Goal: Task Accomplishment & Management: Use online tool/utility

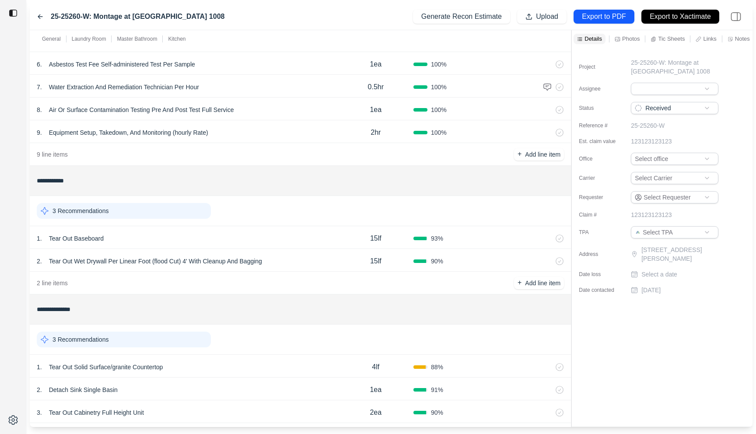
scroll to position [203, 0]
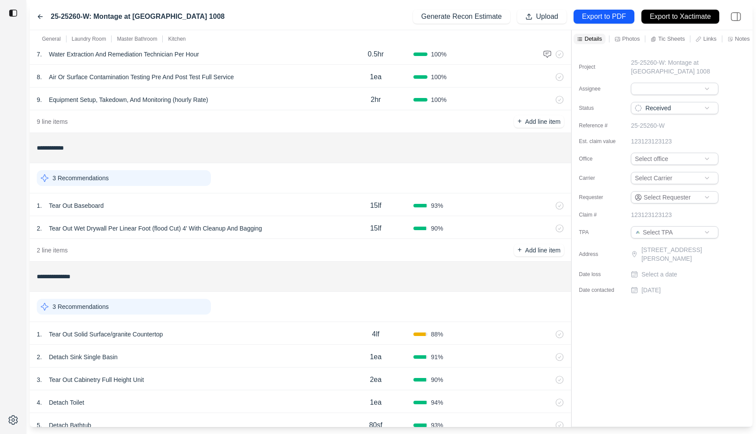
click at [254, 213] on div "1 . Tear Out Baseboard 15lf 93 %" at bounding box center [300, 204] width 541 height 23
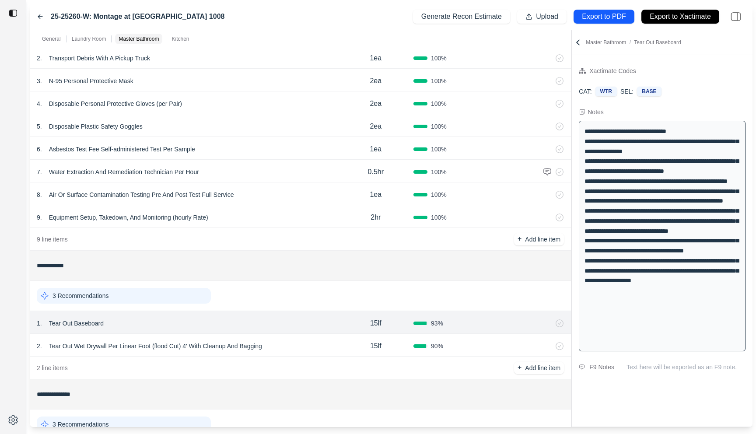
scroll to position [62, 0]
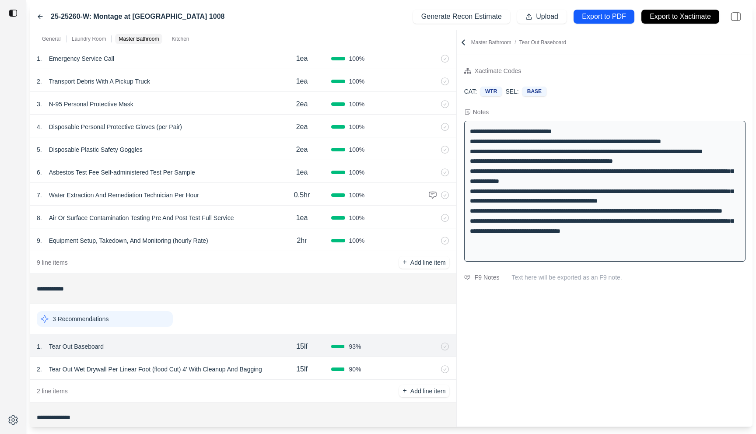
click at [457, 93] on div at bounding box center [457, 228] width 0 height 397
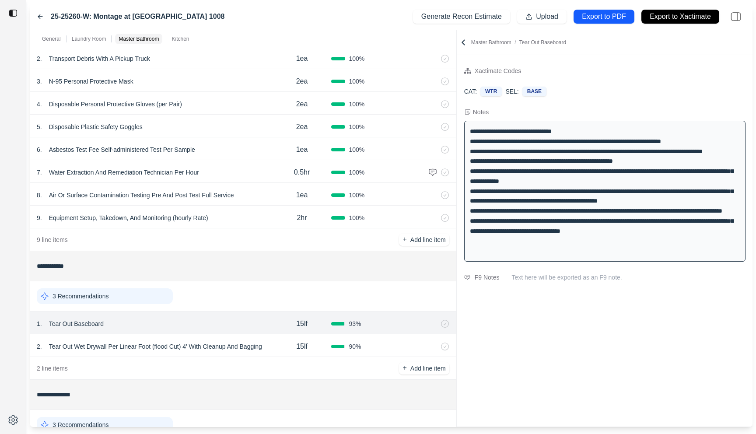
scroll to position [90, 0]
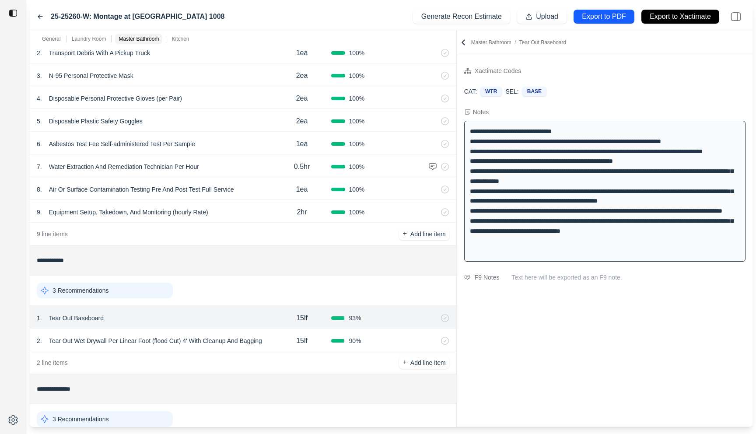
click at [276, 347] on div "15lf" at bounding box center [302, 341] width 59 height 18
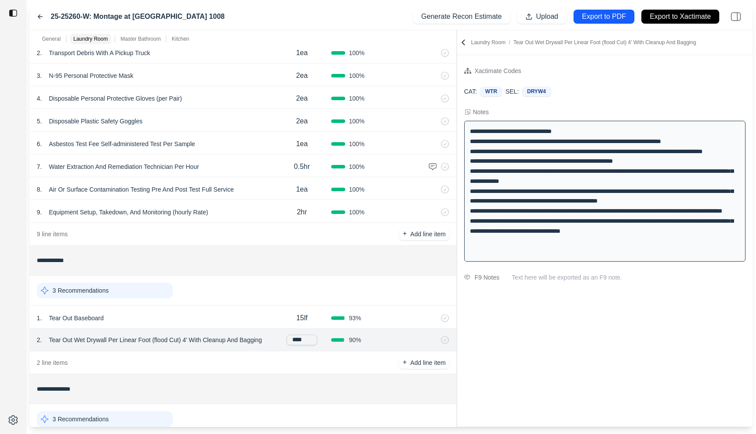
click at [255, 317] on div "1 . Tear Out Baseboard" at bounding box center [155, 318] width 236 height 12
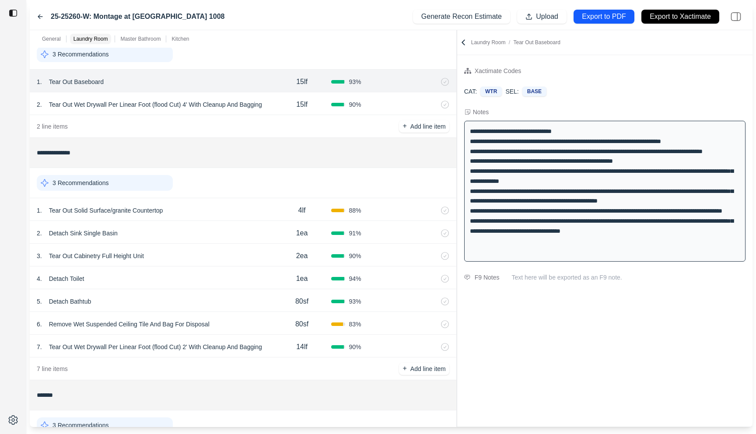
scroll to position [326, 0]
click at [217, 216] on div "1 . Tear Out Solid Surface/granite Countertop" at bounding box center [155, 211] width 236 height 12
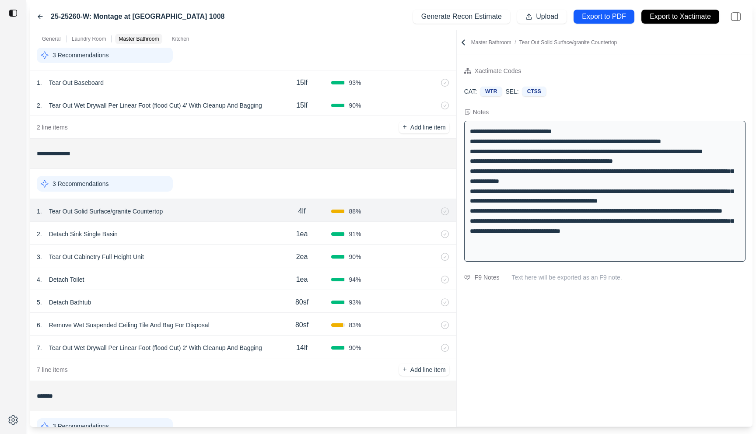
click at [135, 209] on p "Tear Out Solid Surface/granite Countertop" at bounding box center [106, 211] width 121 height 12
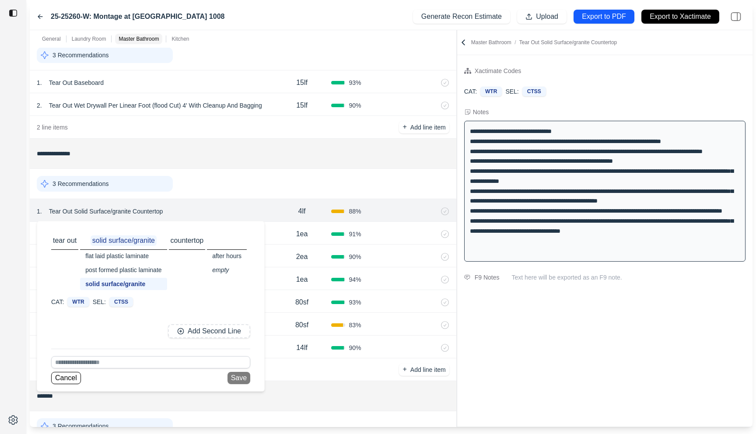
click at [252, 183] on div "3 Recommendations" at bounding box center [243, 183] width 413 height 23
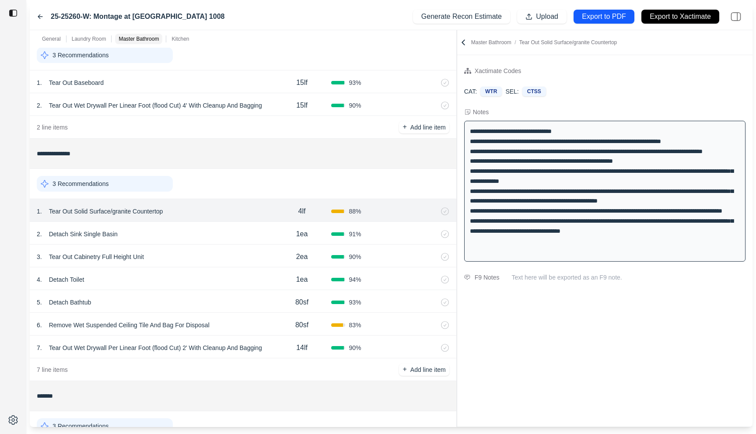
click at [227, 238] on div "2 . Detach Sink Single Basin" at bounding box center [155, 234] width 236 height 12
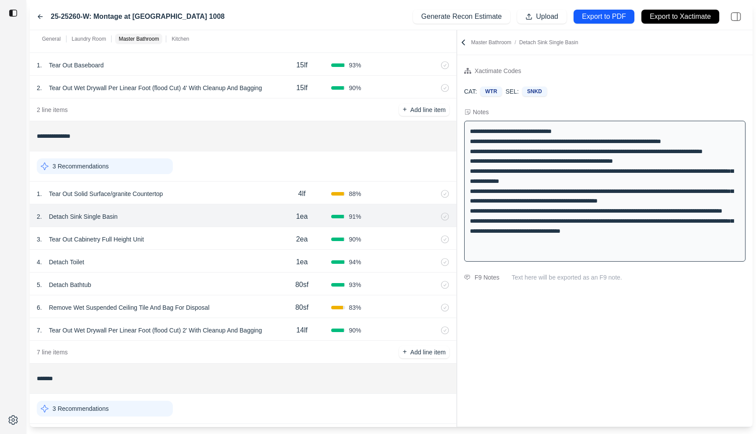
scroll to position [340, 0]
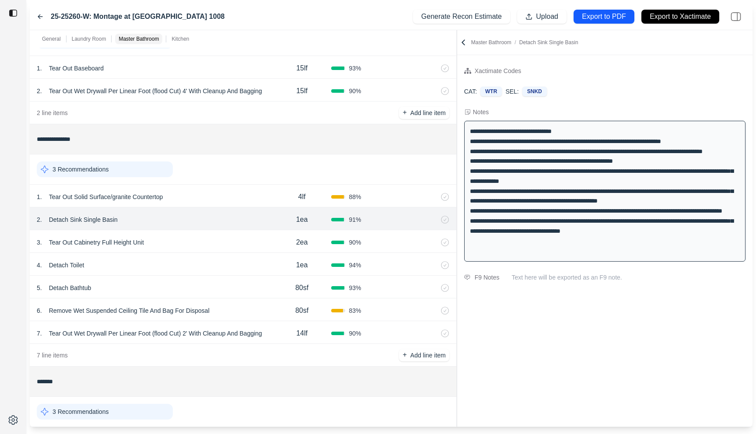
click at [227, 238] on div "3 . Tear Out Cabinetry Full Height Unit" at bounding box center [155, 242] width 236 height 12
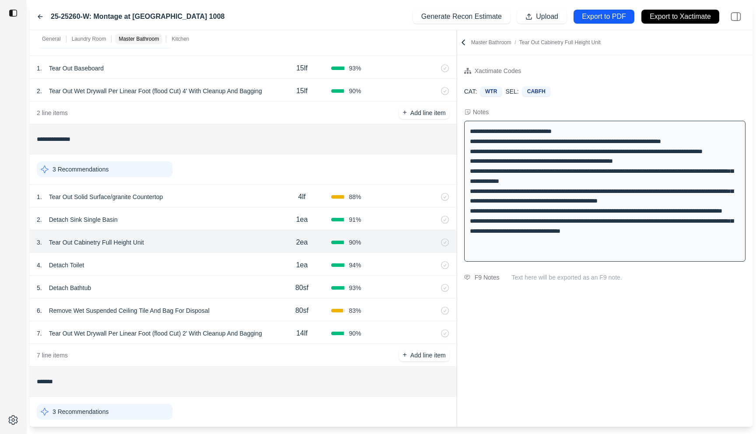
scroll to position [353, 0]
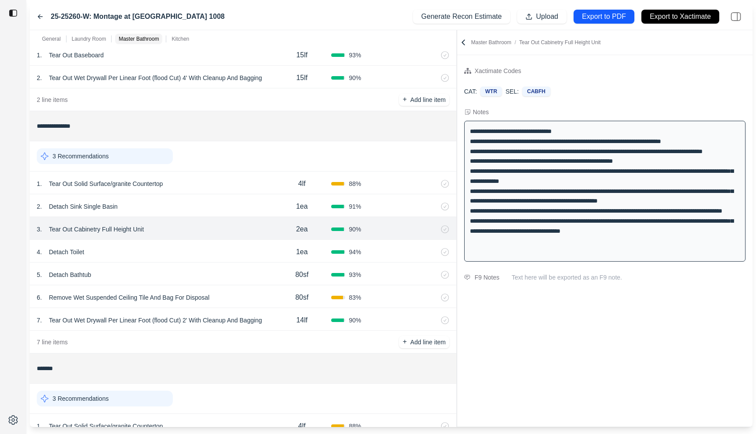
click at [219, 253] on div "4 . Detach Toilet" at bounding box center [155, 252] width 236 height 12
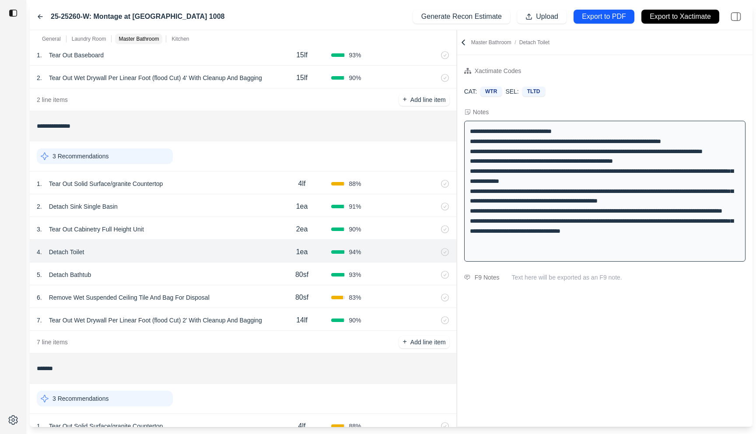
click at [216, 273] on div "5 . Detach Bathtub" at bounding box center [155, 275] width 236 height 12
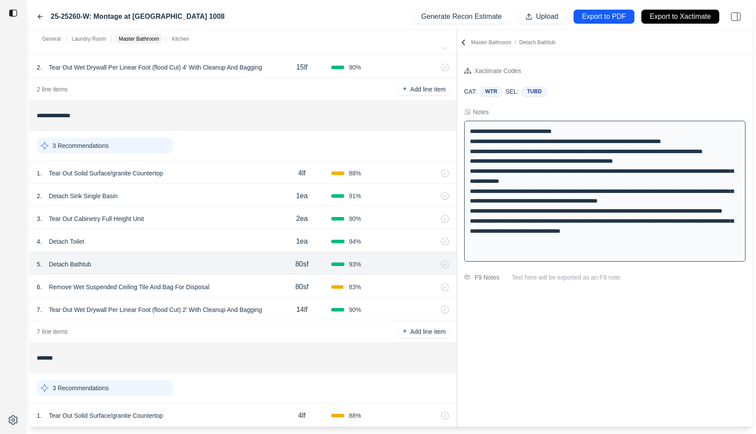
scroll to position [362, 0]
click at [259, 290] on div "6 . Remove Wet Suspended Ceiling Tile And Bag For Disposal" at bounding box center [155, 289] width 236 height 12
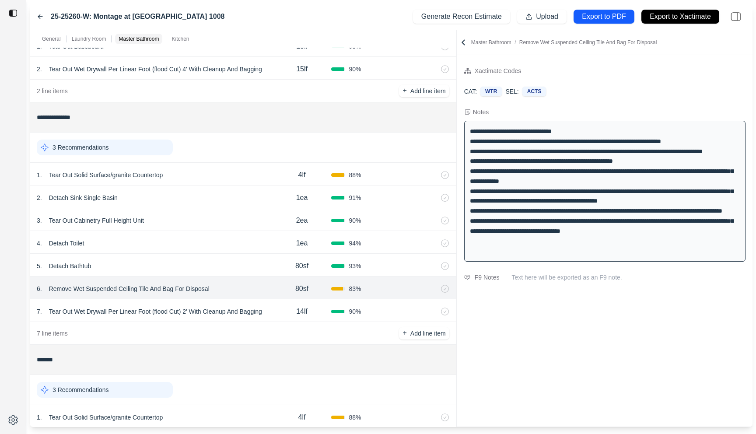
click at [118, 286] on p "Remove Wet Suspended Ceiling Tile And Bag For Disposal" at bounding box center [130, 289] width 168 height 12
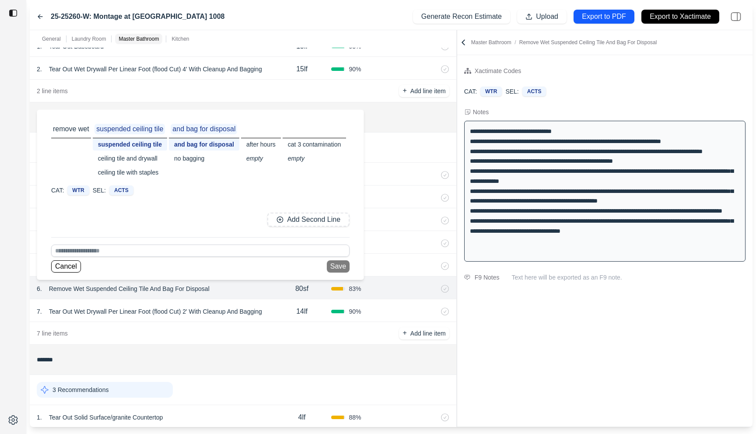
click at [505, 368] on div "**********" at bounding box center [604, 240] width 295 height 371
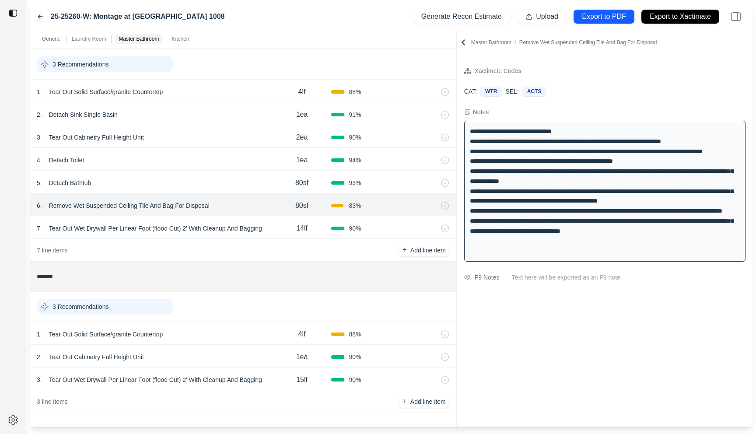
scroll to position [443, 0]
click at [208, 337] on div "1 . Tear Out Solid Surface/granite Countertop" at bounding box center [155, 336] width 236 height 12
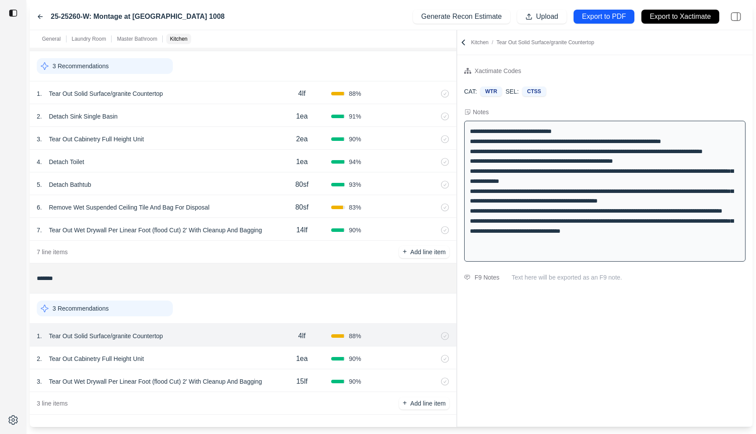
click at [224, 357] on div "2 . Tear Out Cabinetry Full Height Unit" at bounding box center [155, 359] width 236 height 12
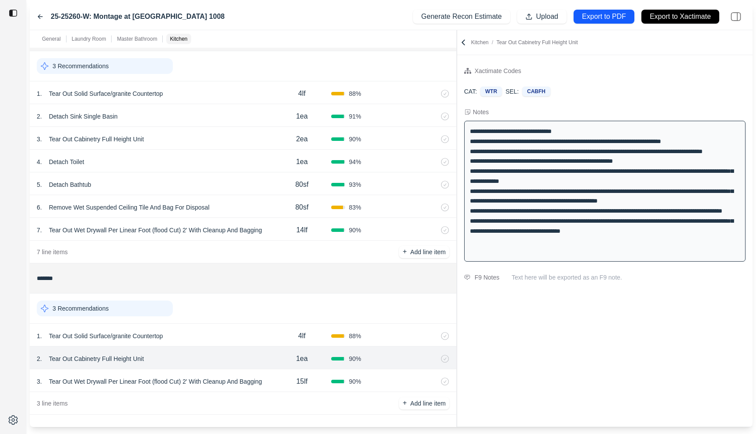
click at [281, 382] on div "15lf" at bounding box center [302, 382] width 59 height 18
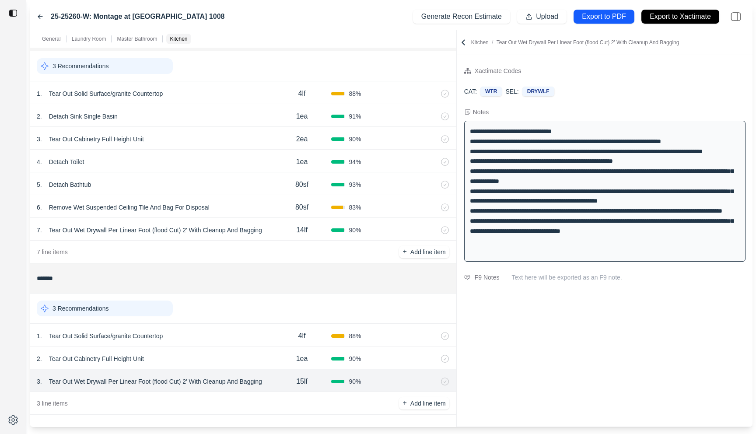
click at [566, 353] on div "**********" at bounding box center [604, 240] width 295 height 371
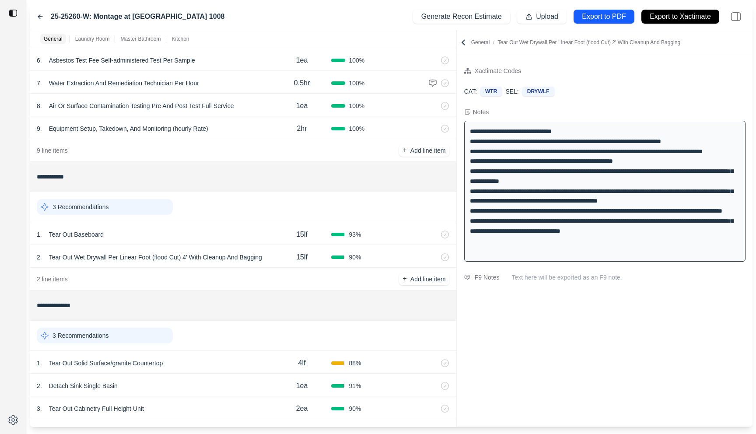
scroll to position [200, 0]
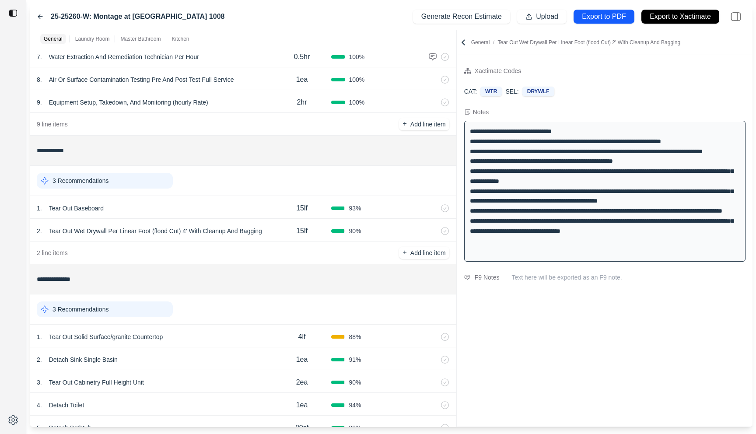
click at [214, 203] on div "1 . Tear Out Baseboard" at bounding box center [155, 208] width 236 height 12
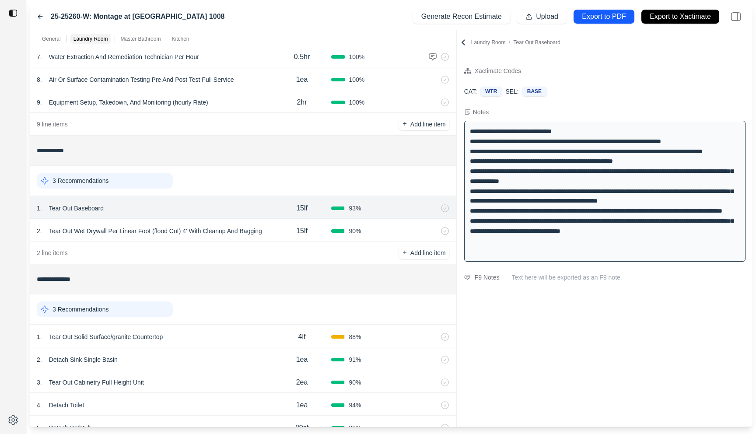
click at [275, 226] on div "15lf" at bounding box center [302, 231] width 59 height 18
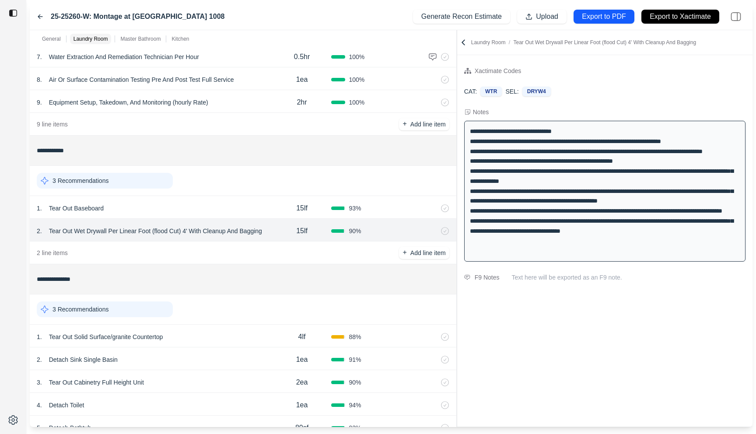
click at [277, 158] on input "**********" at bounding box center [243, 151] width 413 height 16
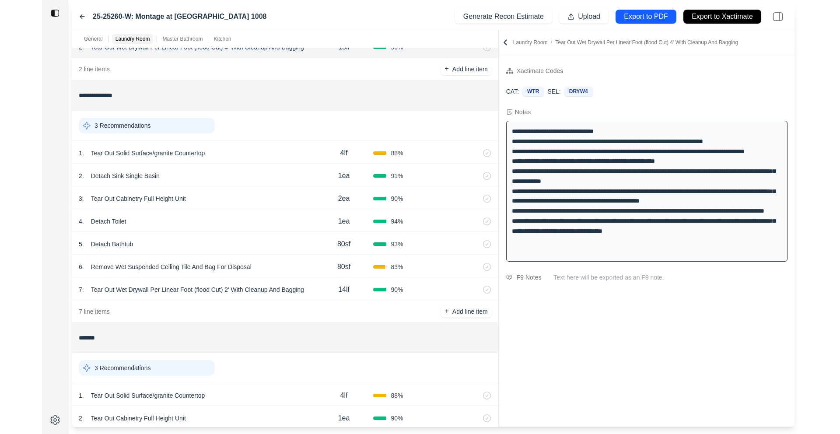
scroll to position [445, 0]
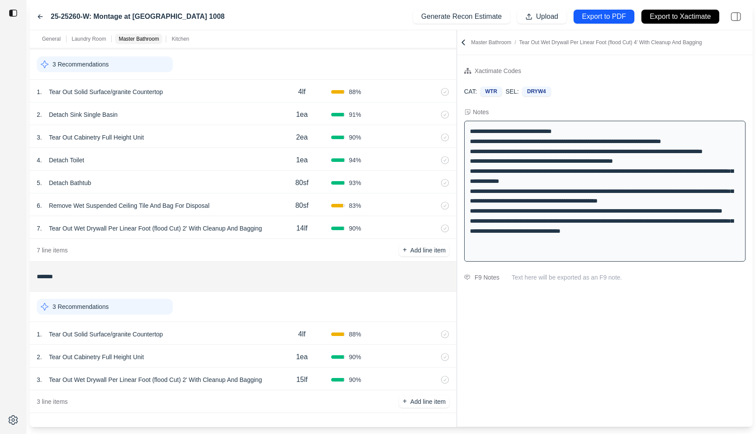
click at [203, 335] on div "1 . Tear Out Solid Surface/granite Countertop" at bounding box center [155, 334] width 236 height 12
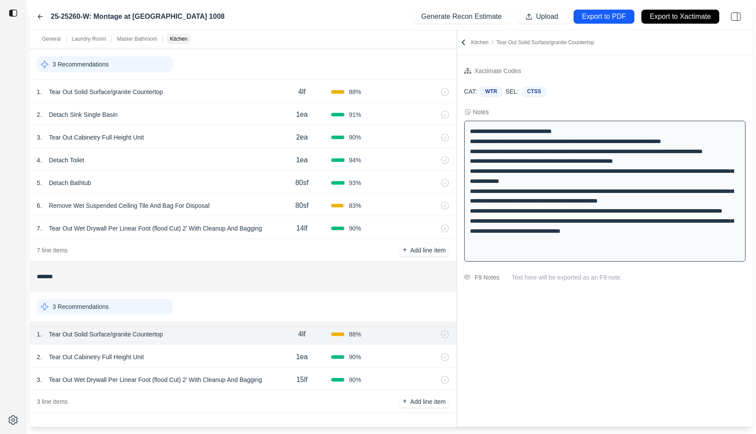
click at [205, 346] on div "2 . Tear Out Cabinetry Full Height Unit 1ea 90 %" at bounding box center [243, 356] width 427 height 23
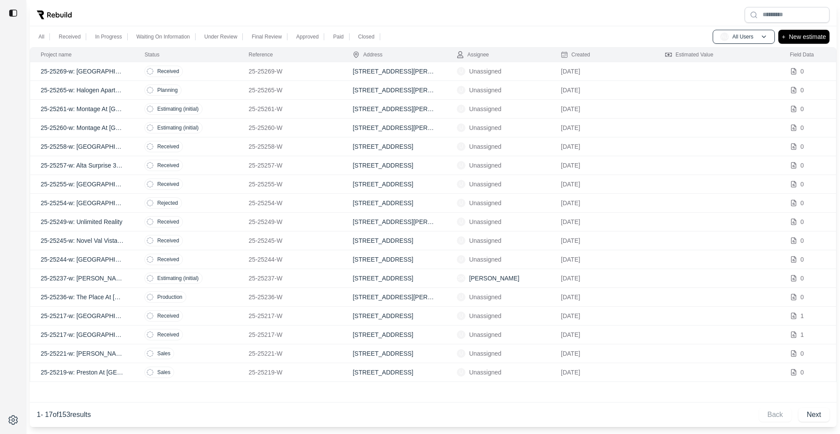
click at [301, 130] on p "25-25260-W" at bounding box center [290, 127] width 83 height 9
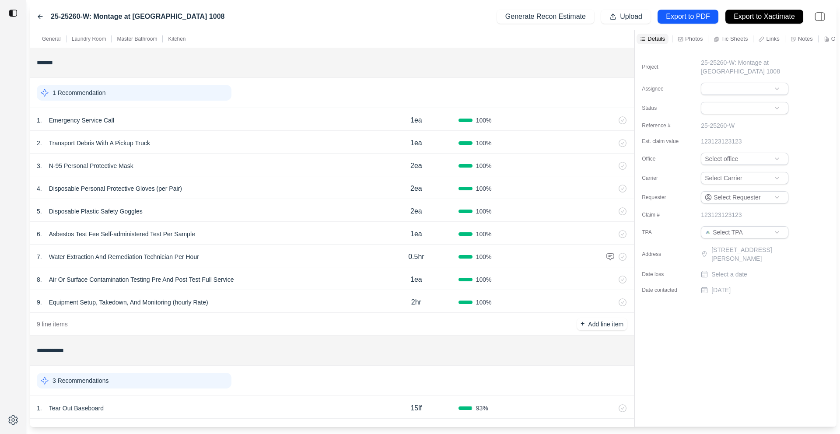
click at [290, 400] on div "1 . Tear Out Baseboard 15lf 93 %" at bounding box center [332, 407] width 604 height 23
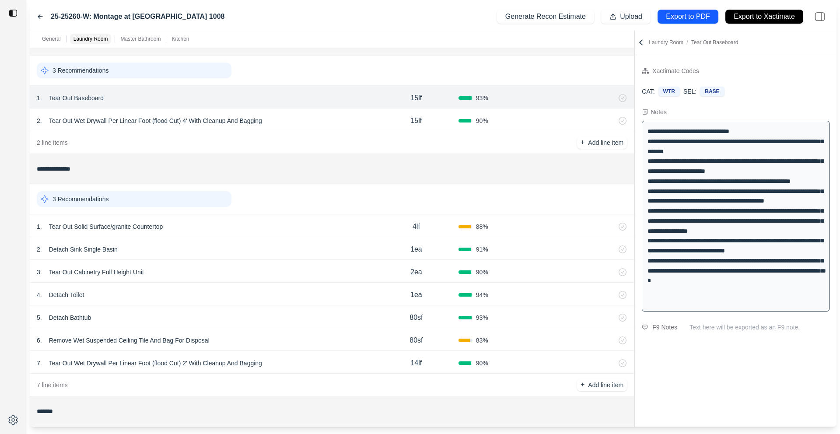
scroll to position [385, 0]
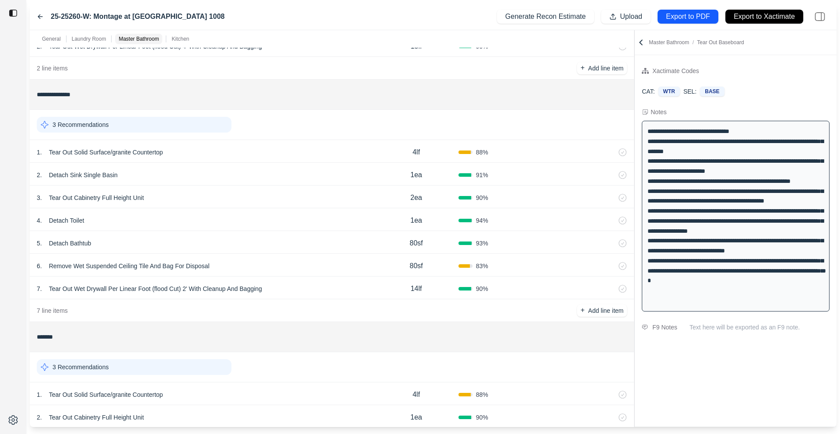
click at [40, 16] on icon at bounding box center [40, 16] width 7 height 7
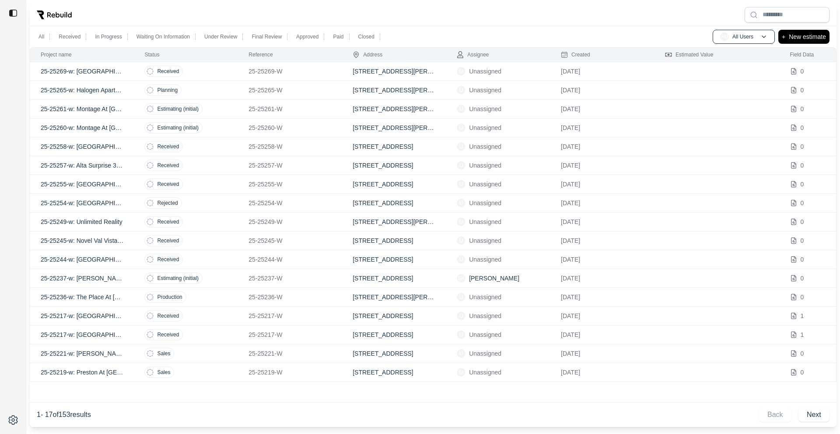
click at [232, 86] on td "Planning" at bounding box center [186, 90] width 104 height 19
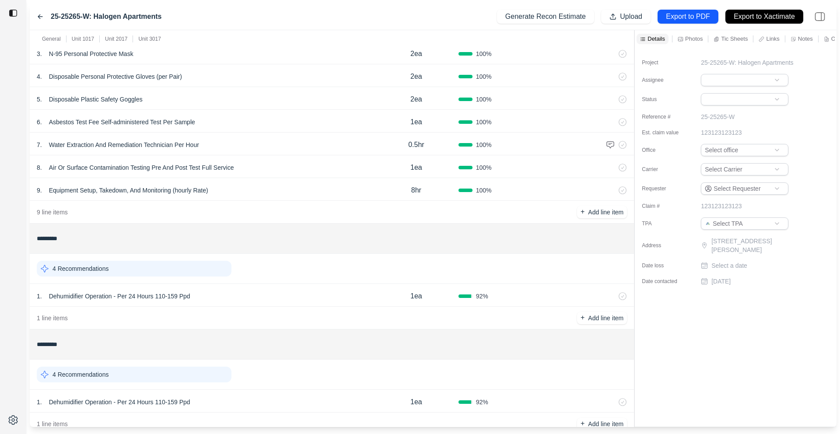
scroll to position [192, 0]
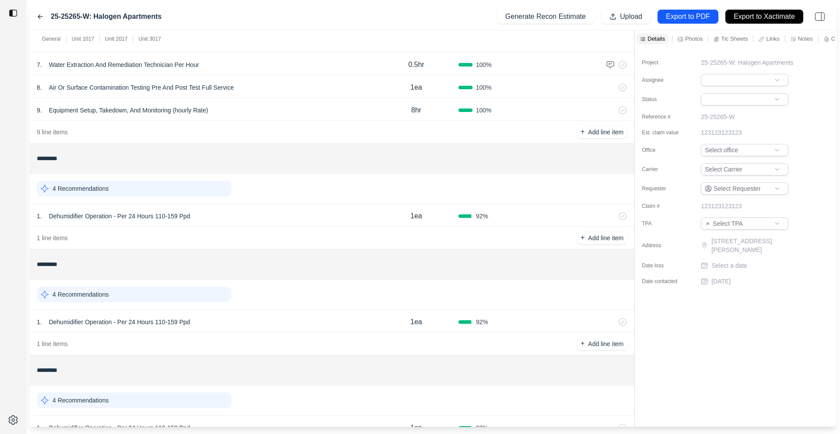
click at [270, 221] on div "1 . Dehumidifier Operation - Per 24 Hours 110-159 Ppd" at bounding box center [205, 216] width 337 height 12
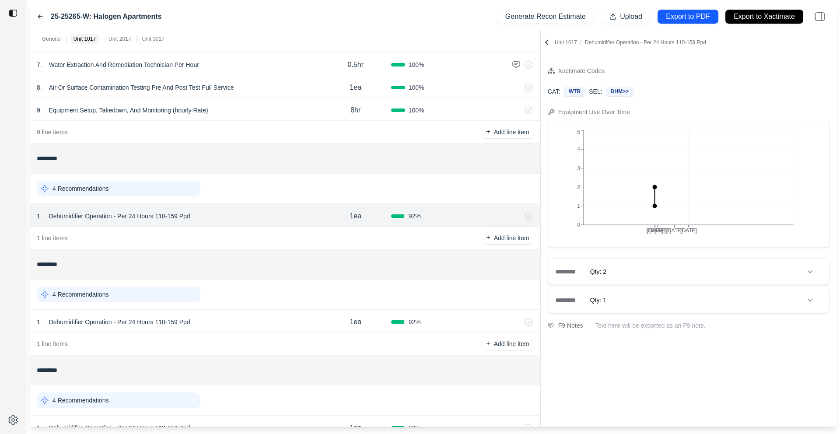
click at [489, 96] on div "General Unit 1017 Unit 2017 Unit 3017 ******* 1 Recommendation 1 . Emergency Se…" at bounding box center [433, 228] width 807 height 397
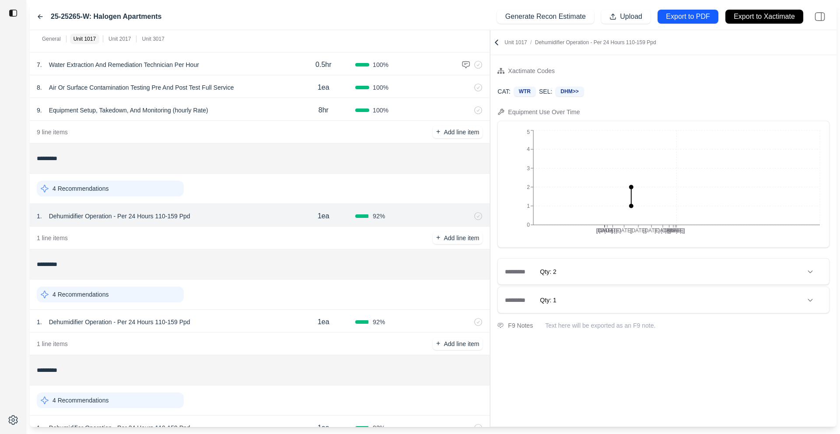
scroll to position [240, 0]
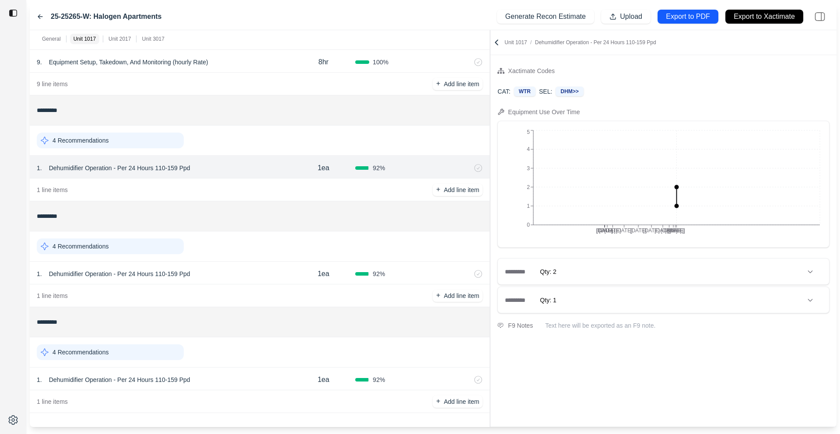
click at [231, 376] on div "1 . Dehumidifier Operation - Per 24 Hours 110-159 Ppd" at bounding box center [164, 380] width 255 height 12
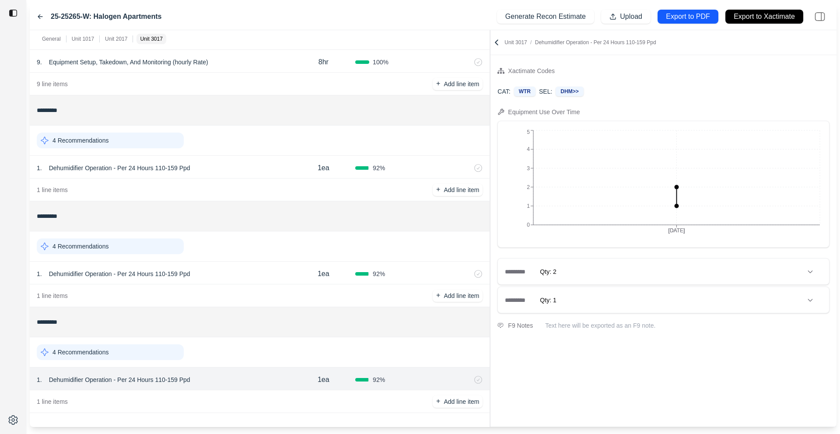
click at [252, 278] on div "1 . Dehumidifier Operation - Per 24 Hours 110-159 Ppd" at bounding box center [164, 274] width 255 height 12
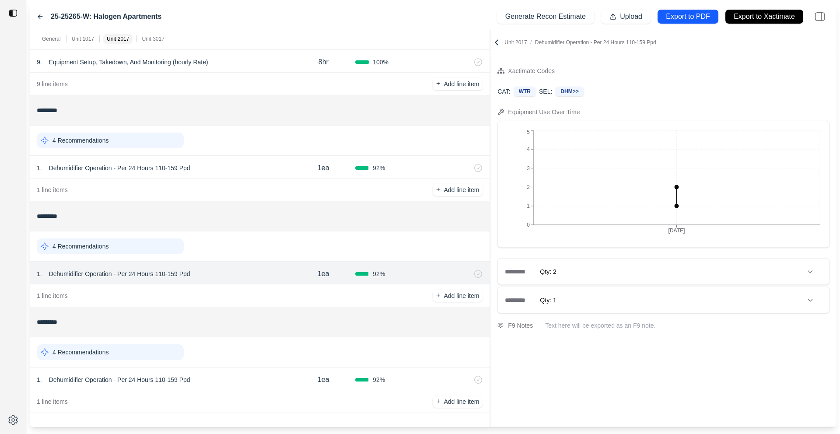
click at [251, 165] on div "1 . Dehumidifier Operation - Per 24 Hours 110-159 Ppd" at bounding box center [164, 168] width 255 height 12
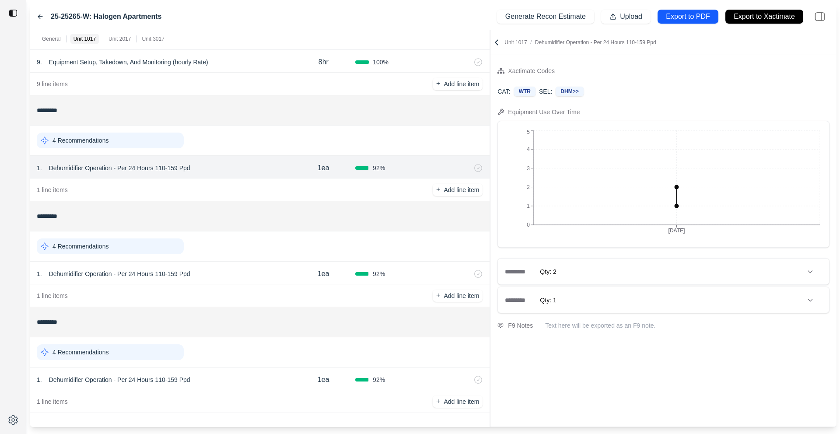
click at [642, 290] on div "********* Qty: 1" at bounding box center [663, 300] width 331 height 26
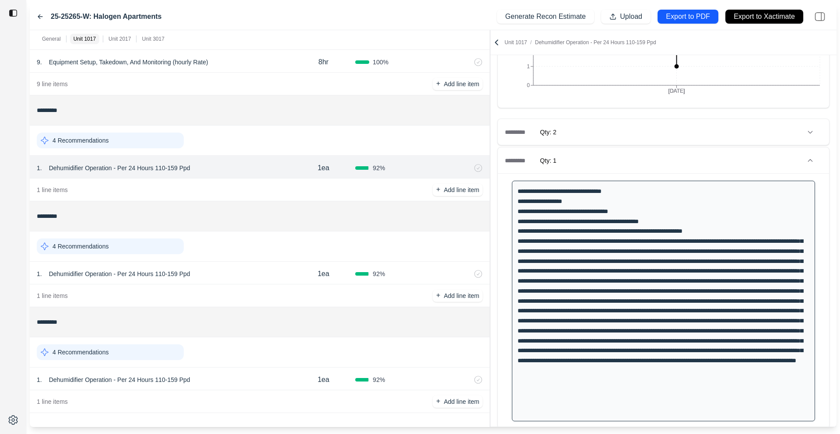
scroll to position [147, 0]
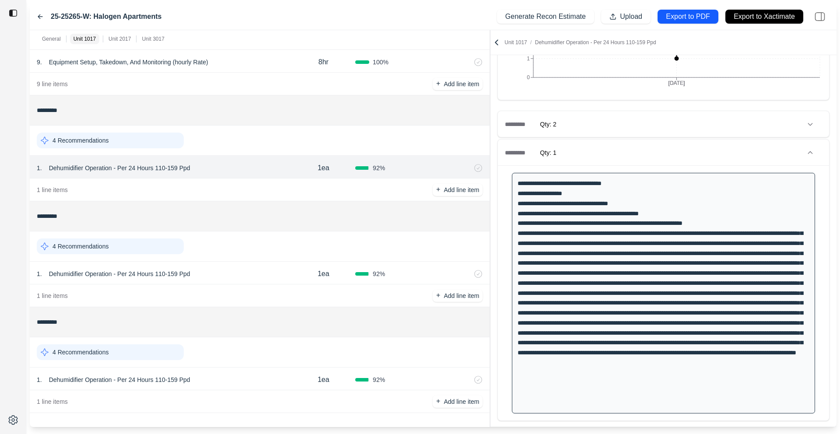
click at [39, 18] on icon at bounding box center [40, 16] width 7 height 7
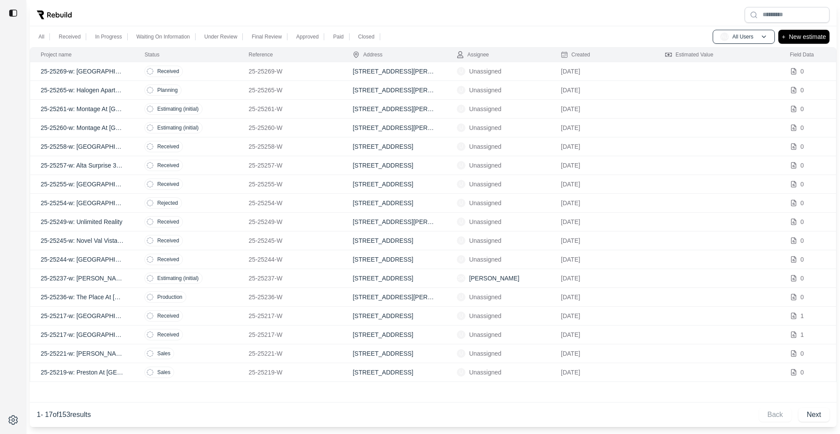
click at [196, 66] on td "Received" at bounding box center [186, 71] width 104 height 19
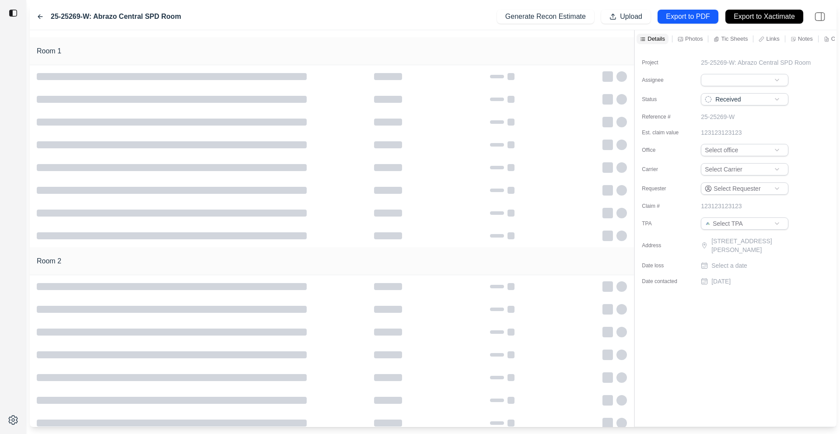
click at [38, 15] on icon at bounding box center [40, 16] width 7 height 7
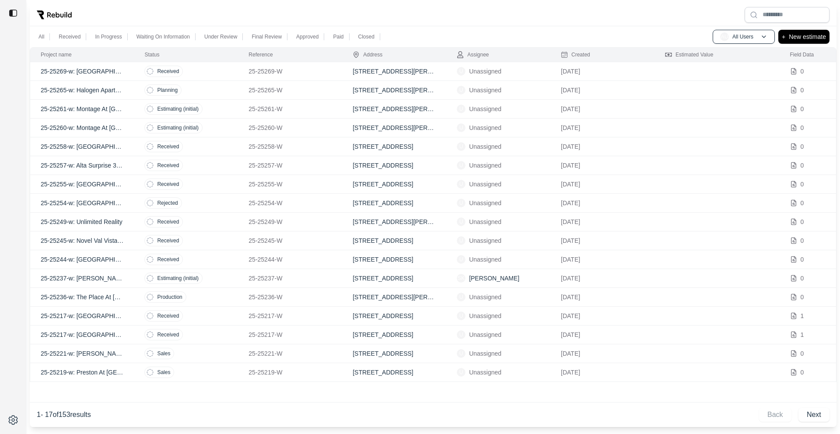
click at [199, 206] on td "Rejected" at bounding box center [186, 203] width 104 height 19
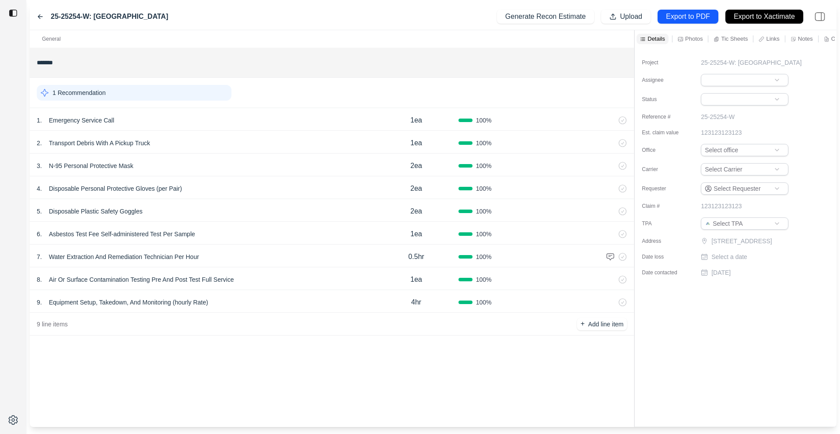
click at [199, 206] on div "5 . Disposable Plastic Safety Goggles" at bounding box center [205, 211] width 337 height 12
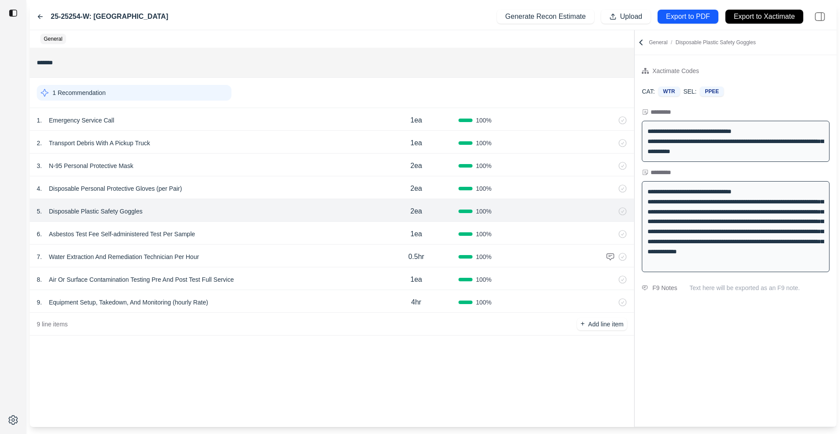
click at [39, 16] on icon at bounding box center [40, 16] width 7 height 7
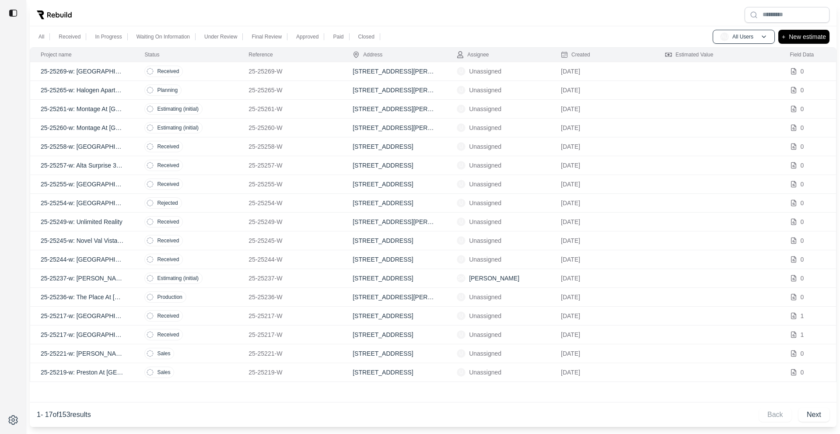
click at [210, 226] on td "Received" at bounding box center [186, 222] width 104 height 19
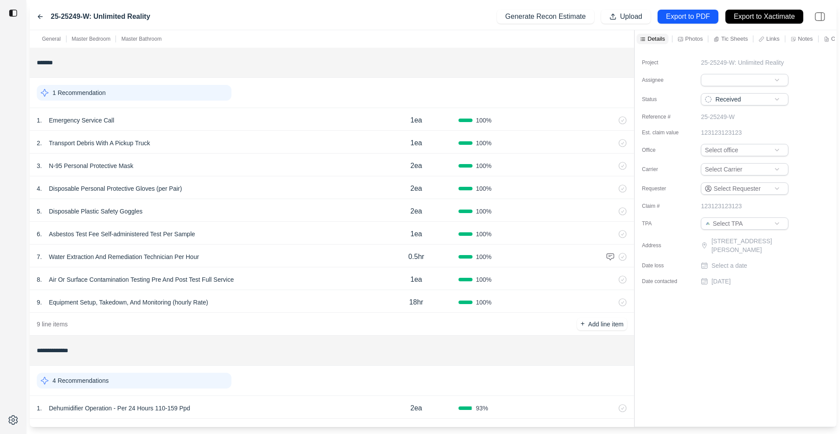
scroll to position [144, 0]
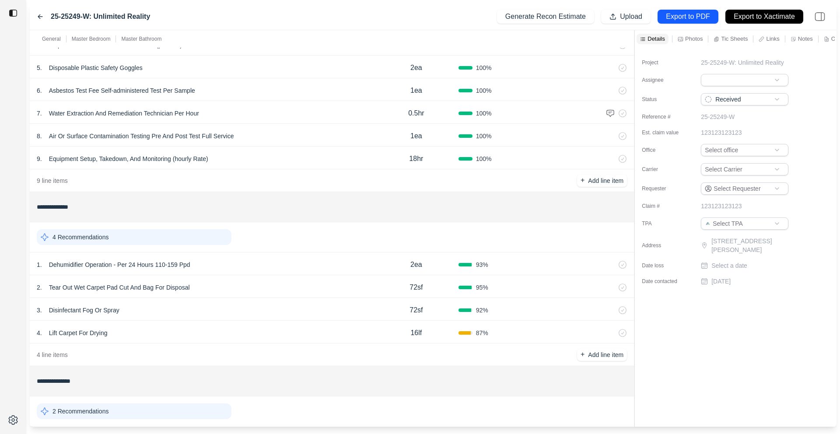
click at [275, 259] on div "1 . Dehumidifier Operation - Per 24 Hours 110-159 Ppd" at bounding box center [205, 265] width 337 height 12
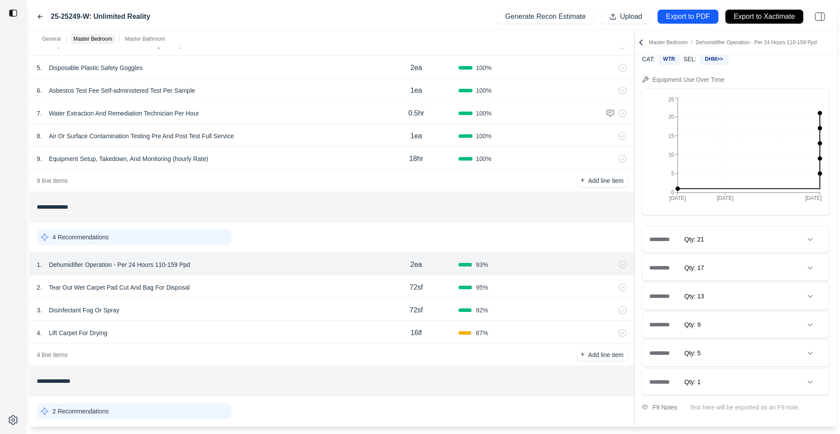
scroll to position [248, 0]
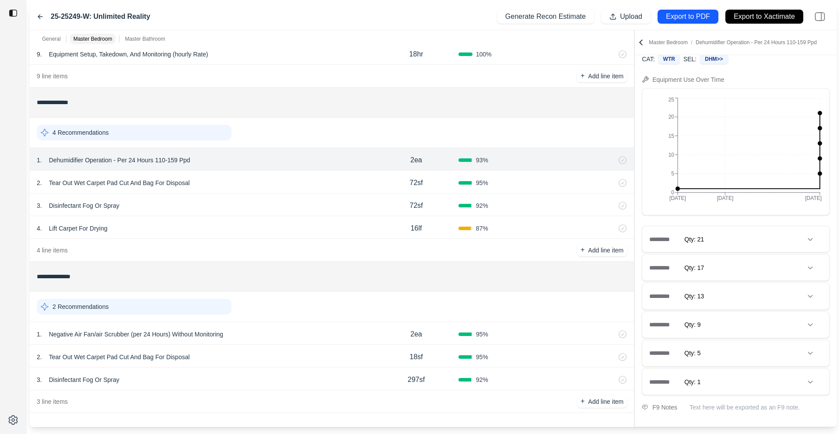
click at [308, 379] on div "3 . Disinfectant Fog Or Spray" at bounding box center [205, 380] width 337 height 12
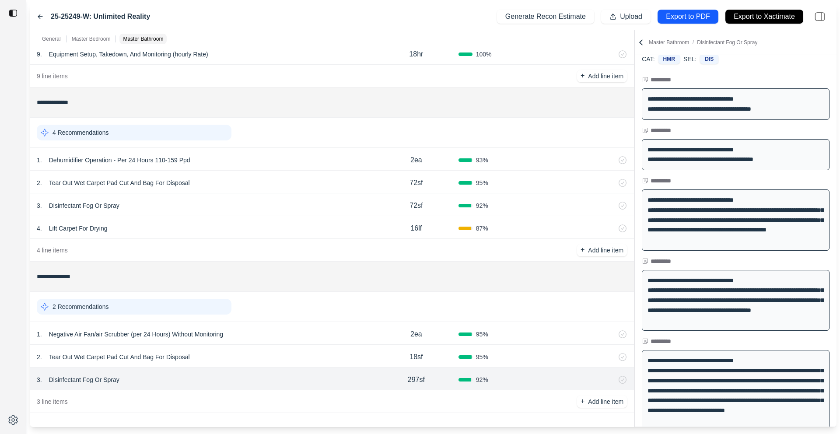
scroll to position [0, 0]
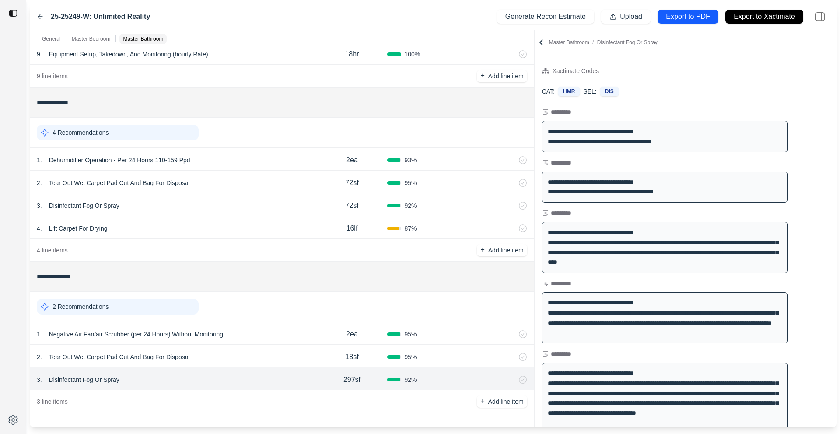
click at [520, 105] on div "**********" at bounding box center [433, 228] width 807 height 397
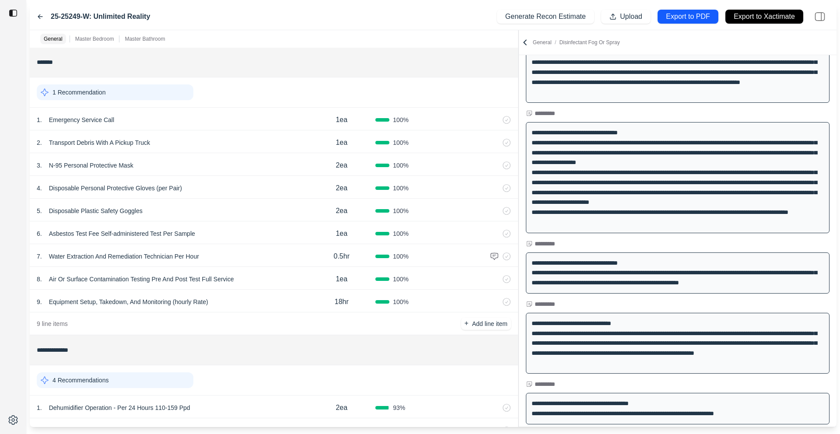
scroll to position [248, 0]
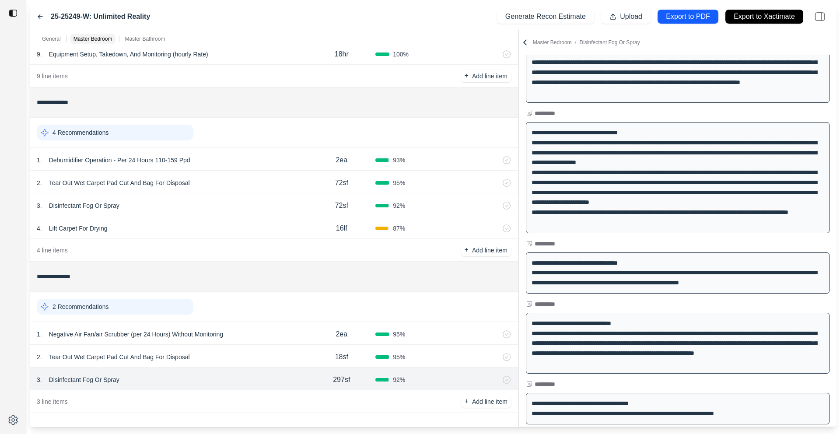
click at [272, 356] on div "2 . Tear Out Wet Carpet Pad Cut And Bag For Disposal" at bounding box center [172, 357] width 271 height 12
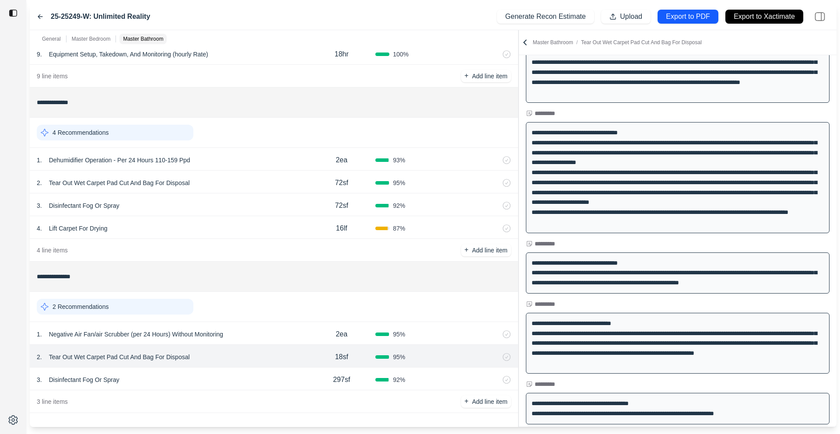
click at [272, 343] on div "1 . Negative Air Fan/air Scrubber (per 24 Hours) Without Monitoring 2ea 95 %" at bounding box center [274, 333] width 488 height 23
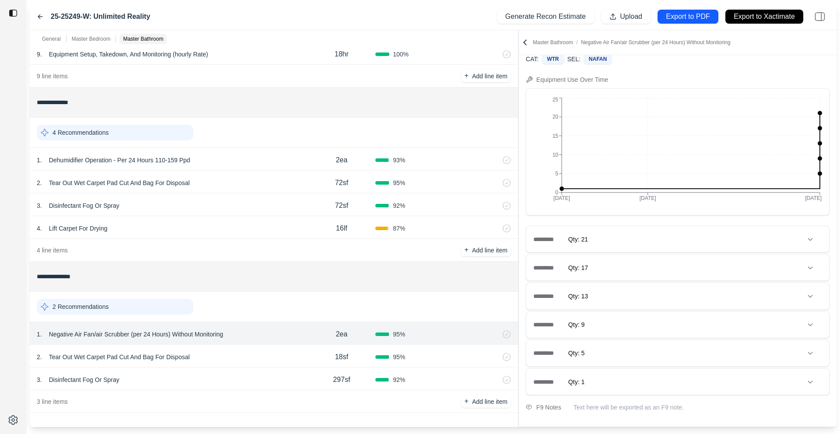
click at [629, 352] on div "********* Qty: 5" at bounding box center [677, 353] width 303 height 26
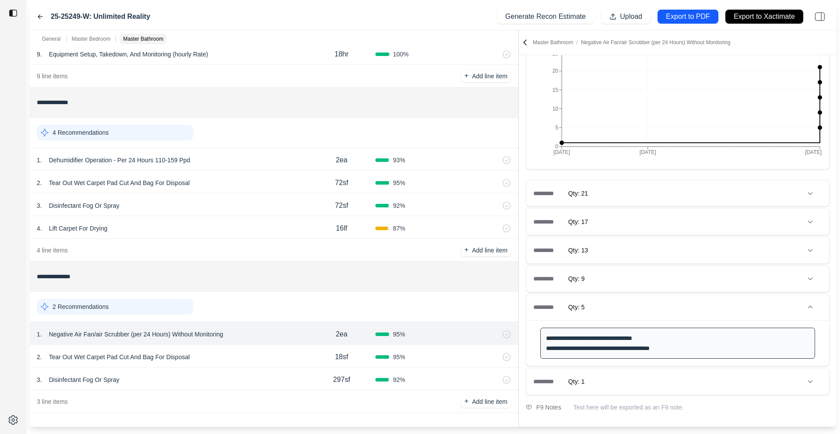
click at [628, 369] on div "********* Qty: 1" at bounding box center [677, 381] width 303 height 26
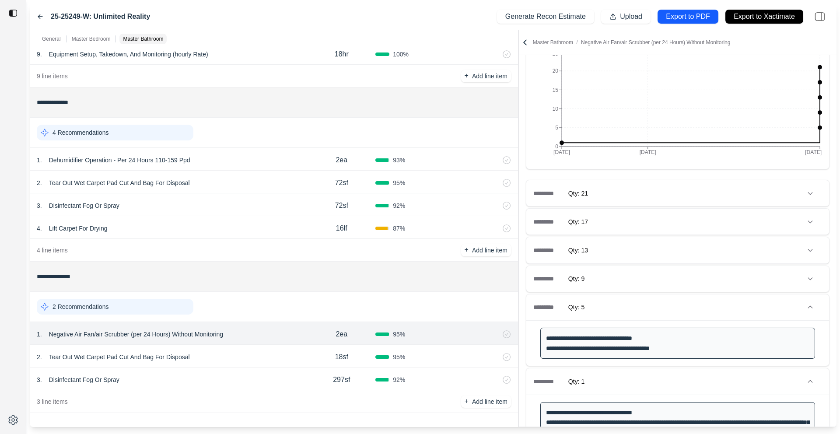
scroll to position [214, 0]
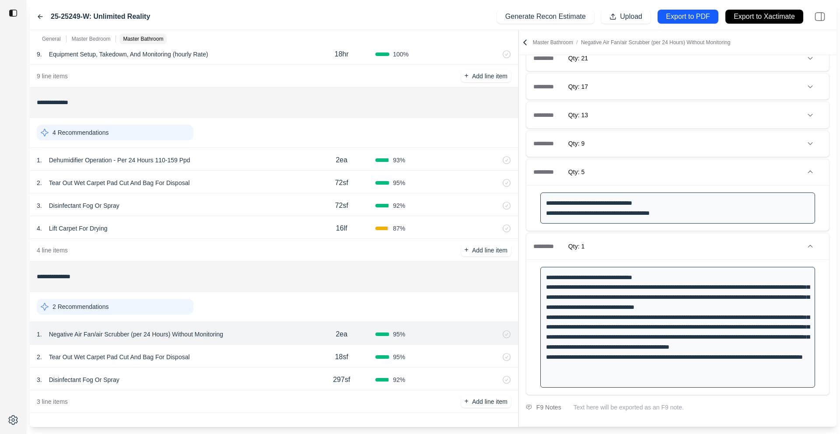
click at [650, 247] on div "********* Qty: 1" at bounding box center [677, 246] width 303 height 26
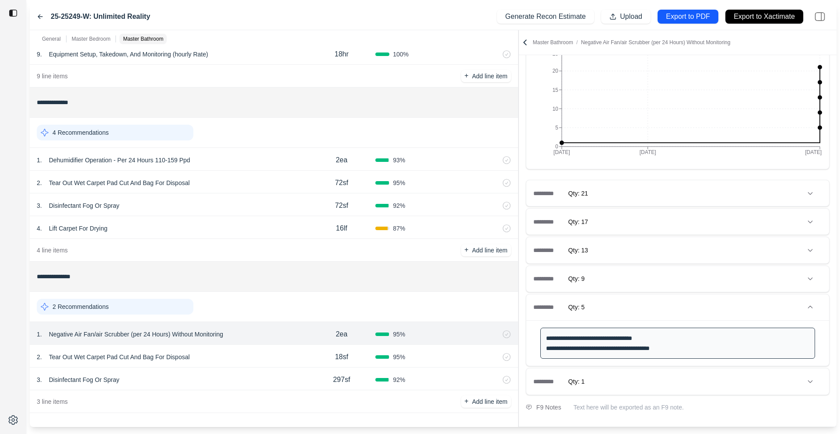
click at [632, 312] on div "********* Qty: 5" at bounding box center [677, 307] width 303 height 26
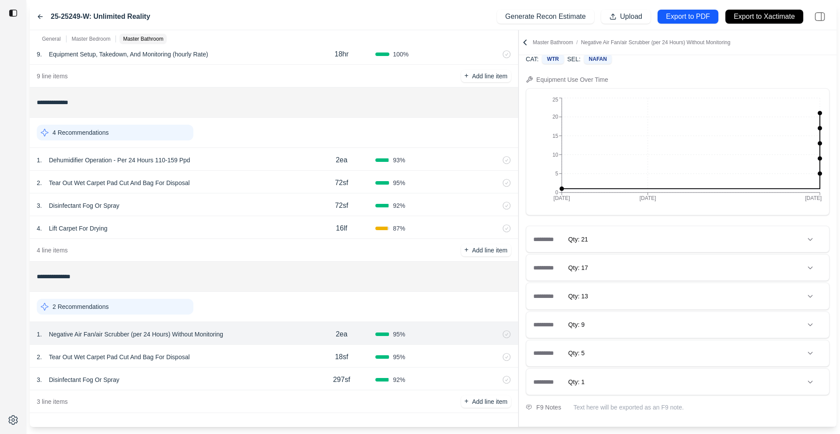
click at [641, 235] on div "********* Qty: 21" at bounding box center [677, 239] width 303 height 26
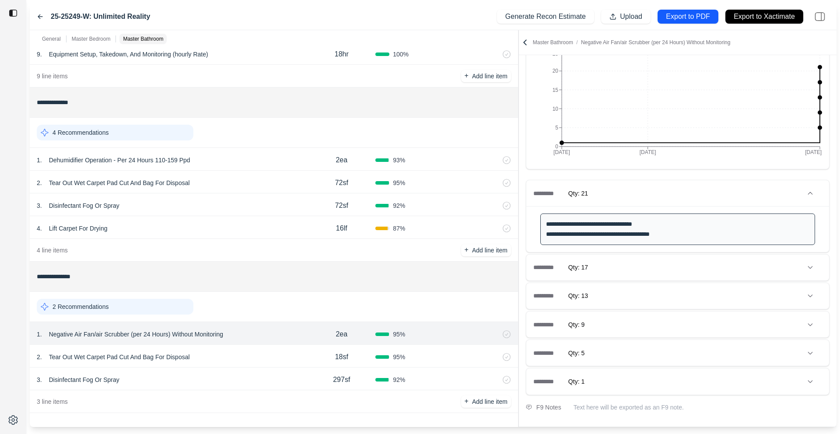
click at [650, 193] on div "********* Qty: 21" at bounding box center [677, 193] width 303 height 26
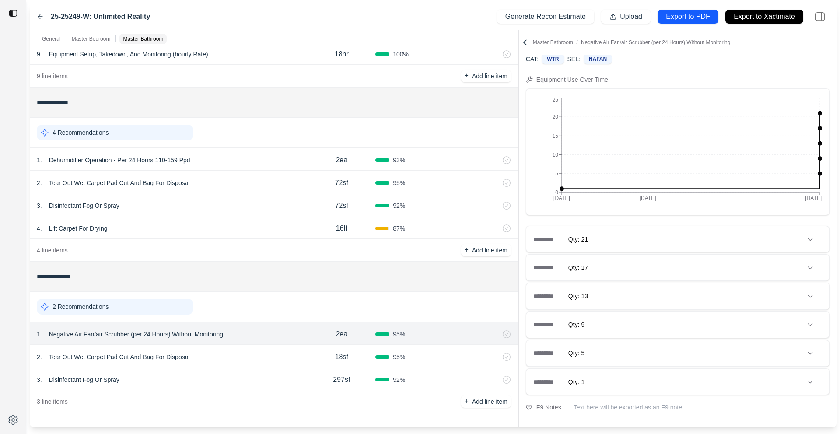
click at [639, 259] on div "********* Qty: 17" at bounding box center [677, 268] width 303 height 26
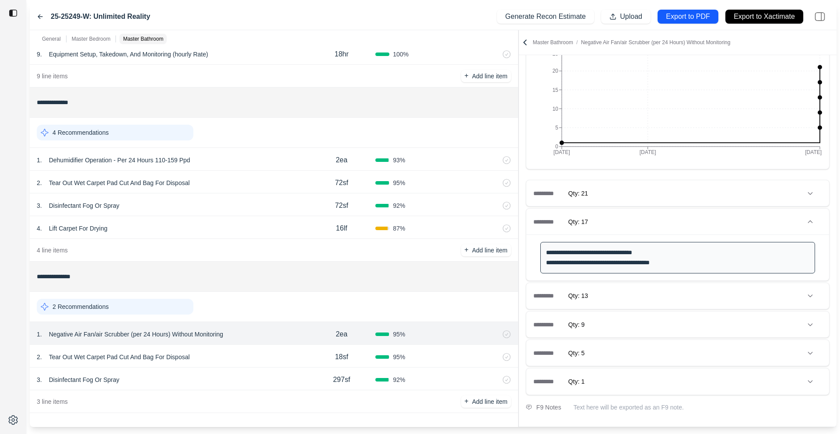
click at [639, 289] on div "********* Qty: 13" at bounding box center [677, 296] width 303 height 26
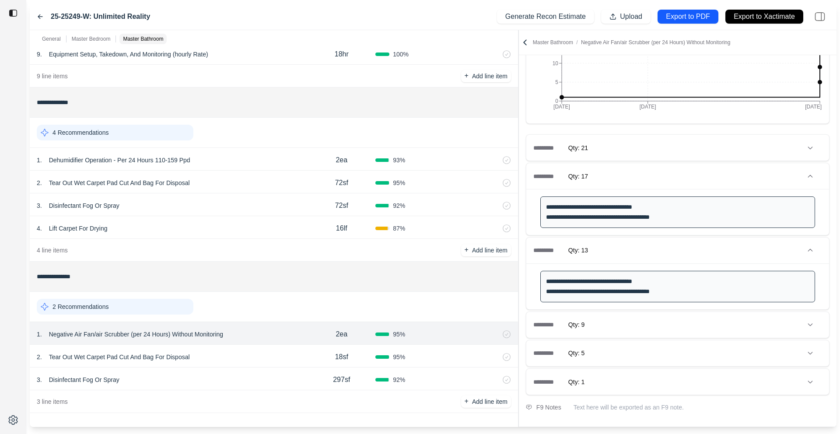
click at [639, 323] on div "********* Qty: 9" at bounding box center [677, 325] width 303 height 26
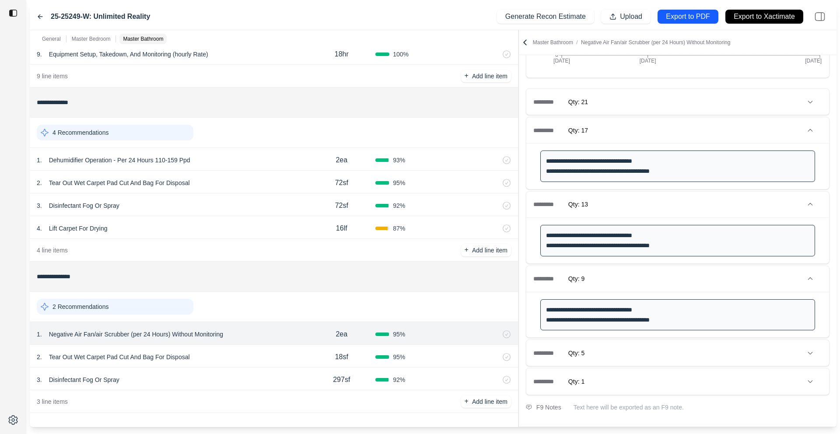
click at [206, 384] on div "3 . Disinfectant Fog Or Spray" at bounding box center [172, 380] width 271 height 12
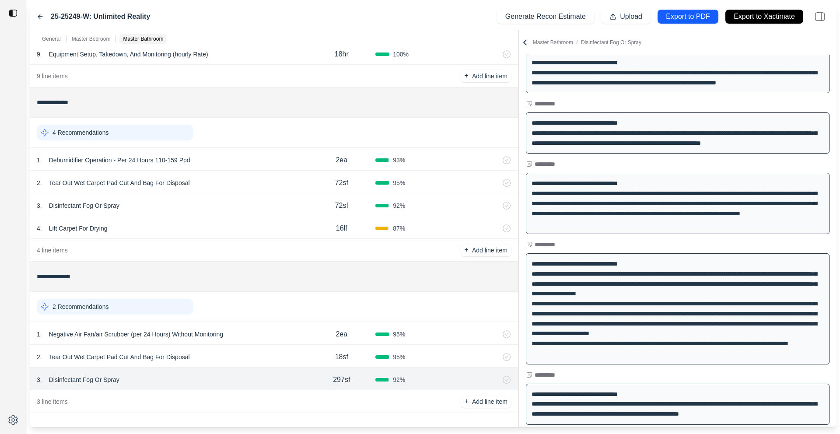
scroll to position [0, 0]
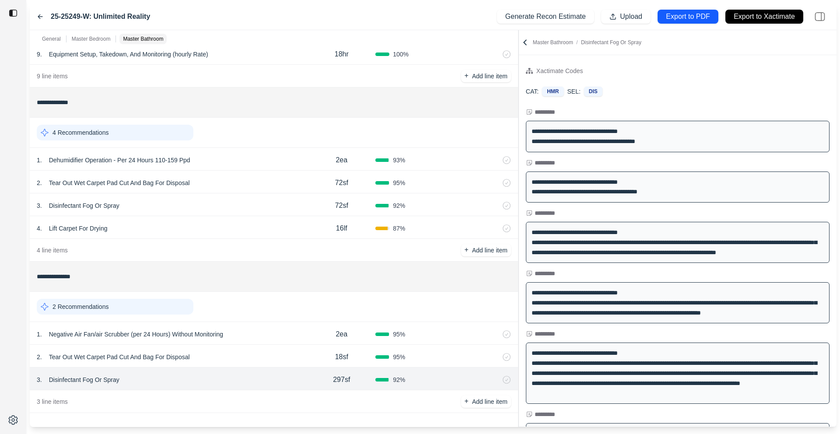
click at [39, 15] on icon at bounding box center [40, 16] width 7 height 7
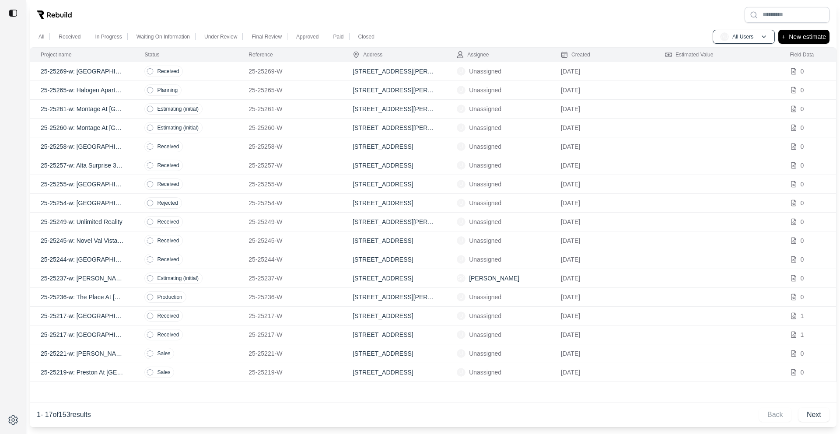
click at [217, 245] on td "Received" at bounding box center [186, 240] width 104 height 19
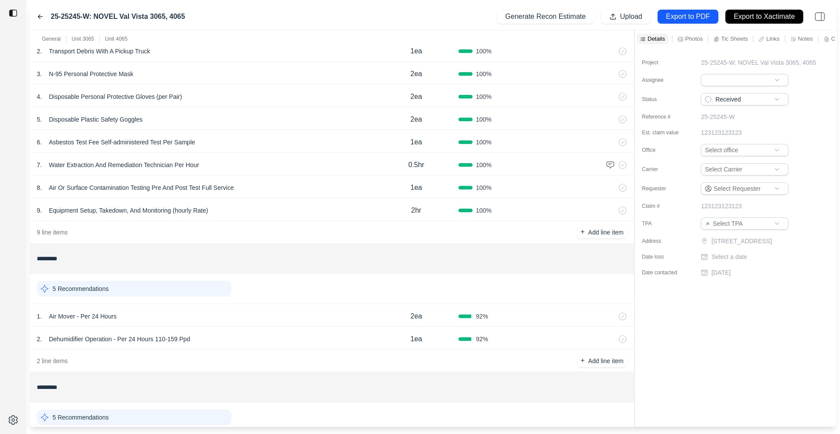
scroll to position [165, 0]
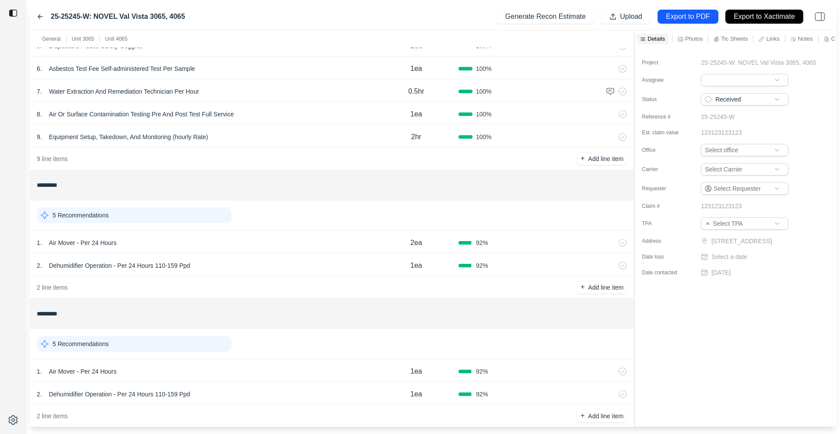
click at [251, 237] on div "1 . Air Mover - Per 24 Hours" at bounding box center [205, 243] width 337 height 12
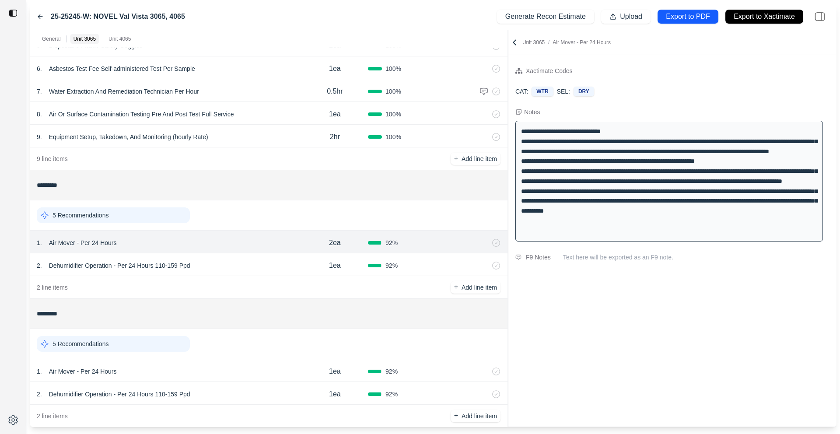
click at [508, 111] on div at bounding box center [508, 228] width 0 height 397
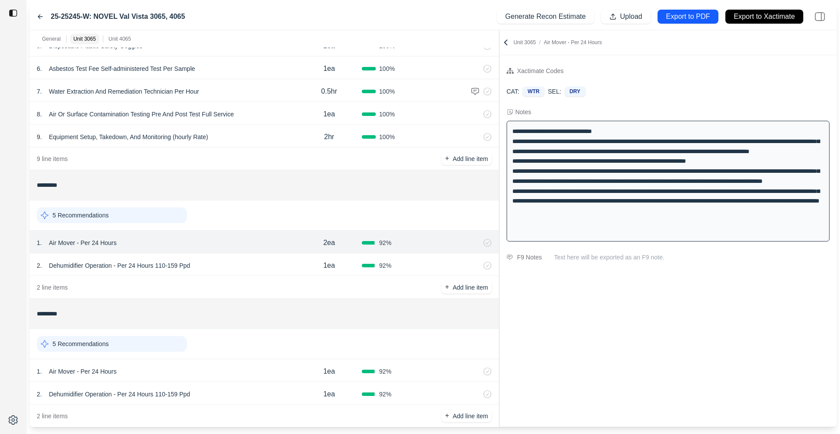
click at [266, 270] on div "2 . Dehumidifier Operation - Per 24 Hours 110-159 Ppd" at bounding box center [167, 265] width 260 height 12
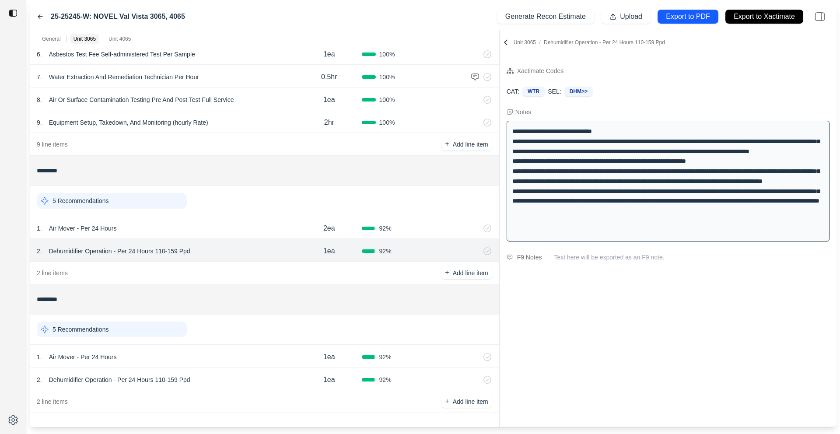
scroll to position [179, 0]
click at [40, 16] on icon at bounding box center [40, 16] width 7 height 7
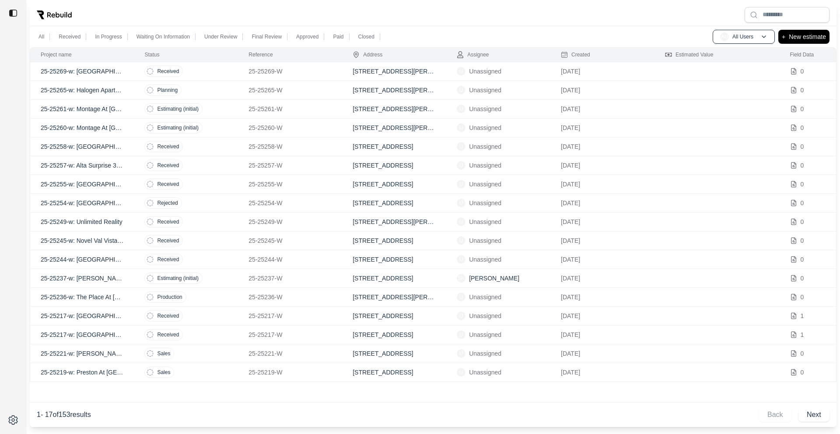
click at [220, 265] on td "Received" at bounding box center [186, 259] width 104 height 19
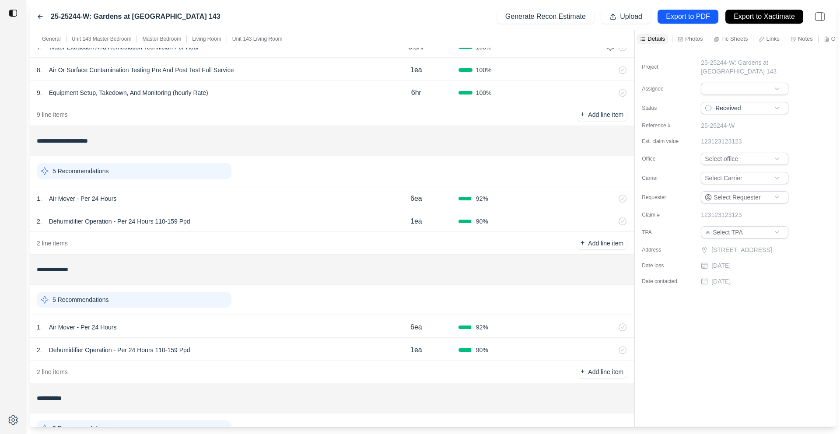
scroll to position [224, 0]
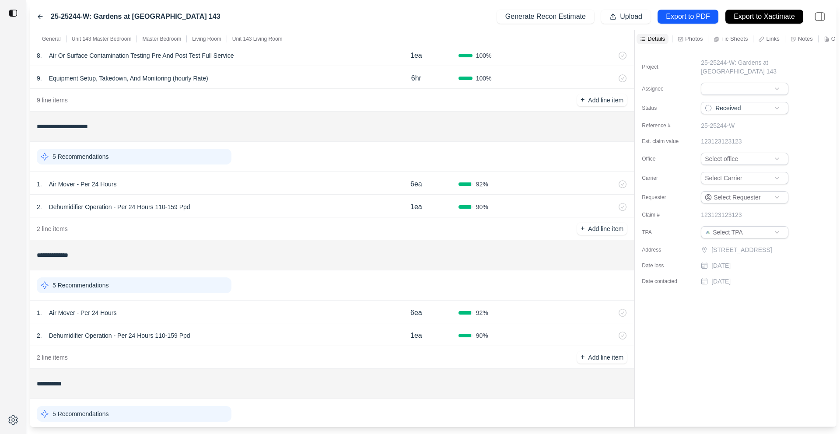
click at [262, 174] on div "1 . Air Mover - Per 24 Hours 6ea 92 %" at bounding box center [332, 183] width 604 height 23
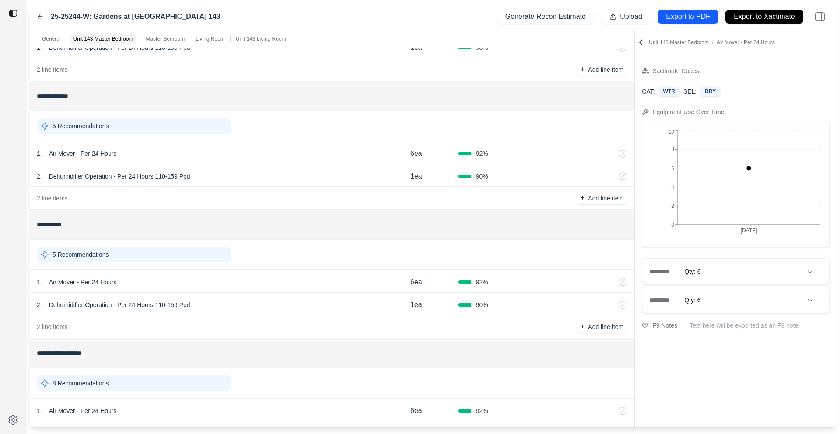
scroll to position [505, 0]
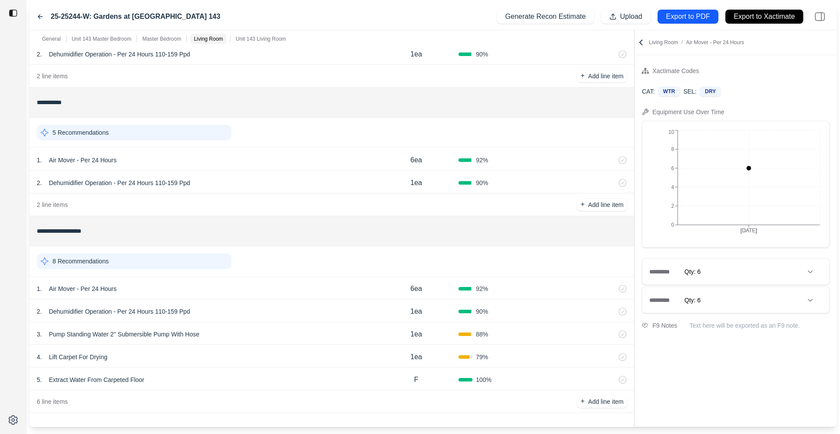
click at [287, 374] on div "5 . Extract Water From Carpeted Floor" at bounding box center [205, 380] width 337 height 12
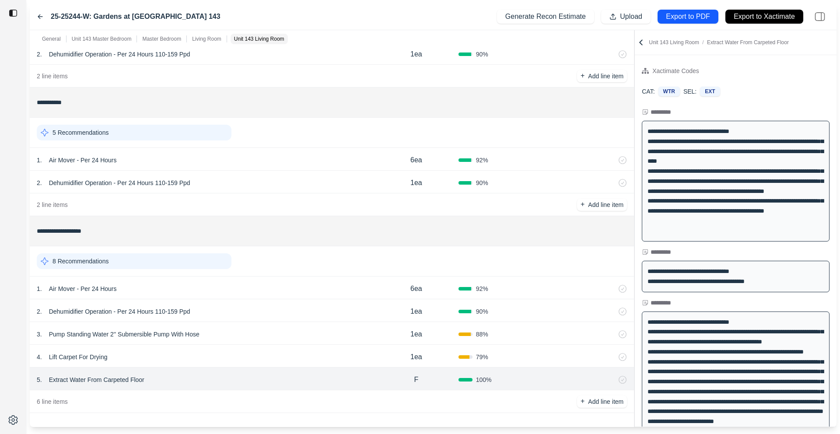
click at [531, 160] on div "**********" at bounding box center [433, 228] width 807 height 397
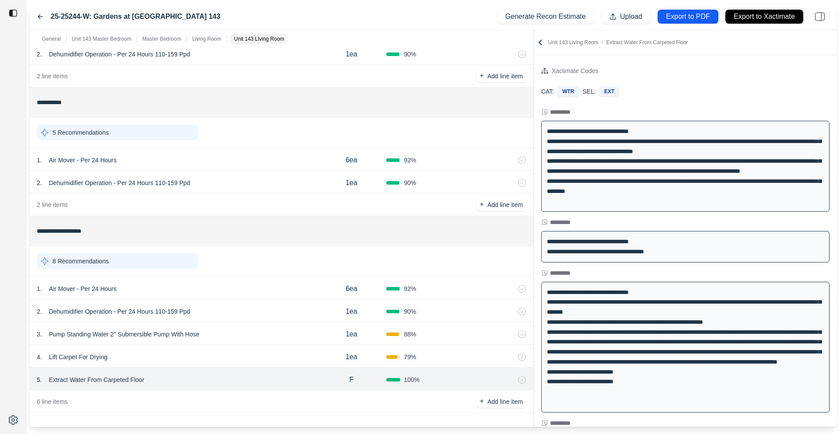
scroll to position [81, 0]
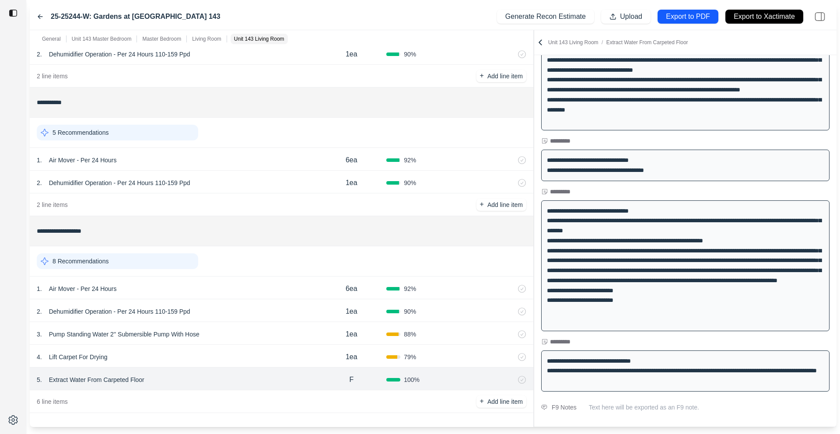
click at [211, 354] on div "4 . Lift Carpet For Drying" at bounding box center [177, 357] width 280 height 12
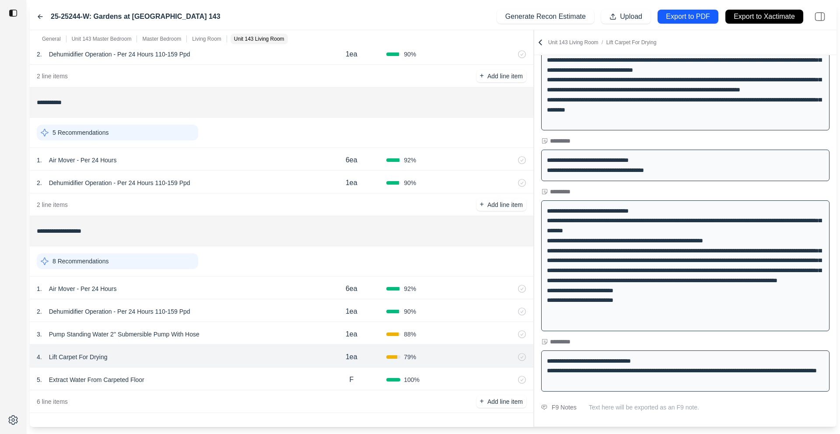
click at [225, 329] on div "3 . Pump Standing Water 2'' Submersible Pump With Hose" at bounding box center [177, 334] width 280 height 12
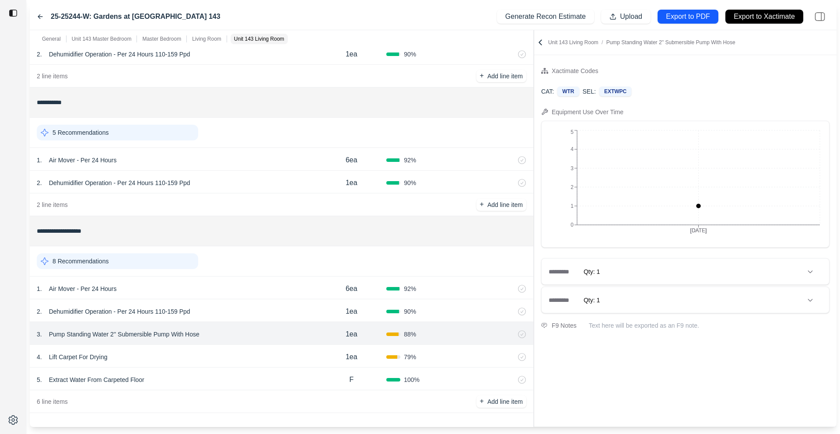
click at [233, 304] on div "2 . Dehumidifier Operation - Per 24 Hours 110-159 Ppd 1ea 90 %" at bounding box center [282, 310] width 504 height 23
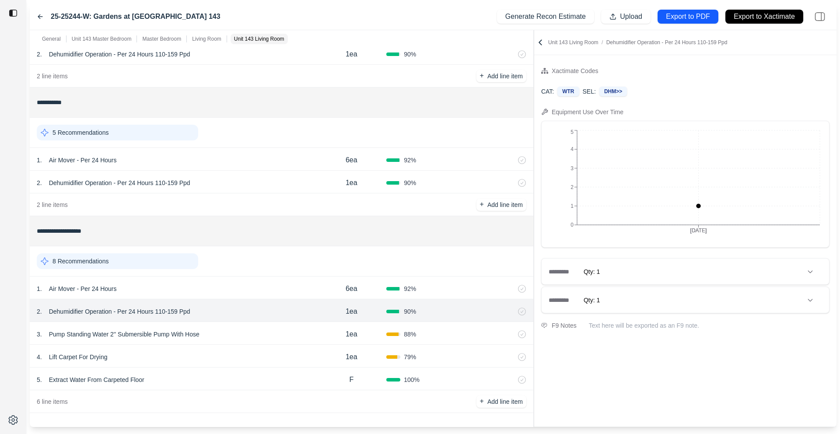
click at [238, 281] on div "1 . Air Mover - Per 24 Hours 6ea 92 %" at bounding box center [282, 288] width 504 height 23
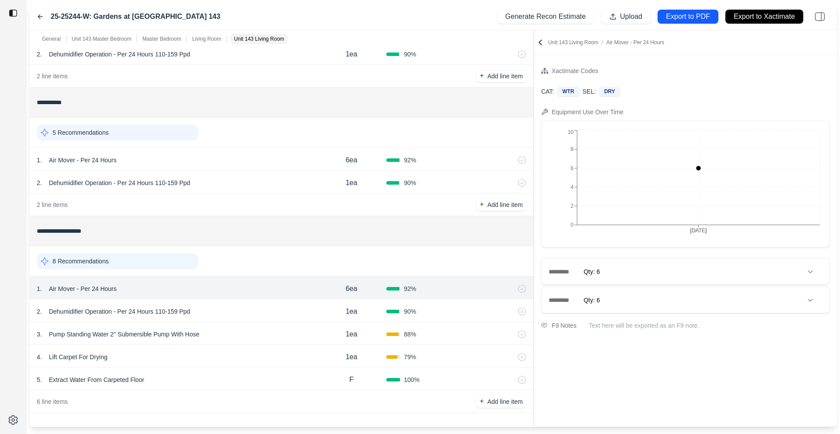
click at [39, 15] on icon at bounding box center [40, 17] width 4 height 4
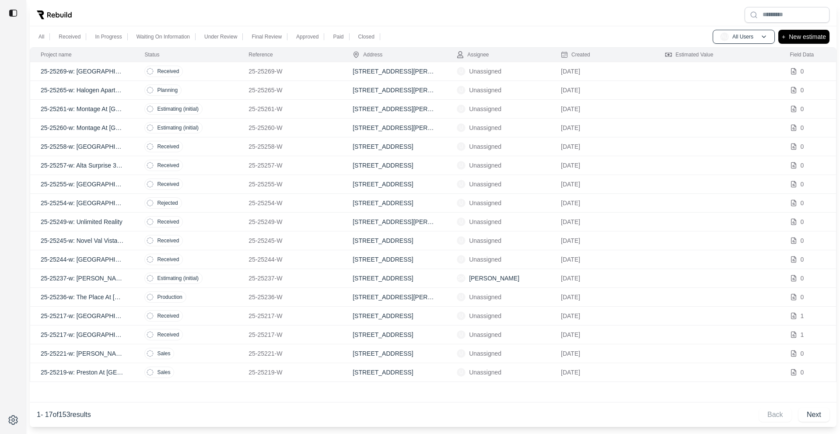
click at [222, 266] on td "Received" at bounding box center [186, 259] width 104 height 19
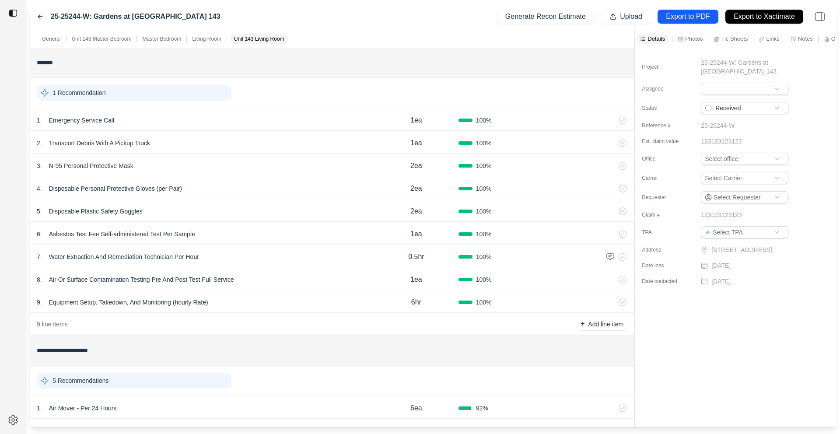
click at [41, 17] on icon at bounding box center [40, 16] width 7 height 7
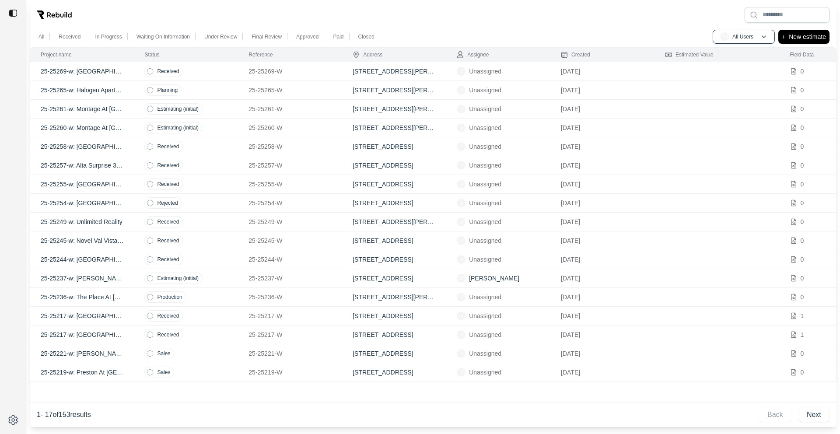
click at [224, 329] on td "Received" at bounding box center [186, 335] width 104 height 19
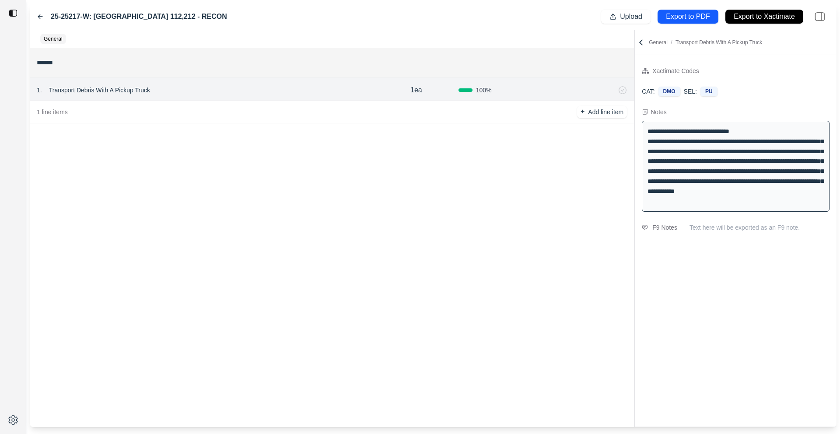
click at [39, 12] on div "25-25217-W: [GEOGRAPHIC_DATA] 112,212 - RECON" at bounding box center [132, 16] width 190 height 11
click at [39, 14] on icon at bounding box center [40, 16] width 7 height 7
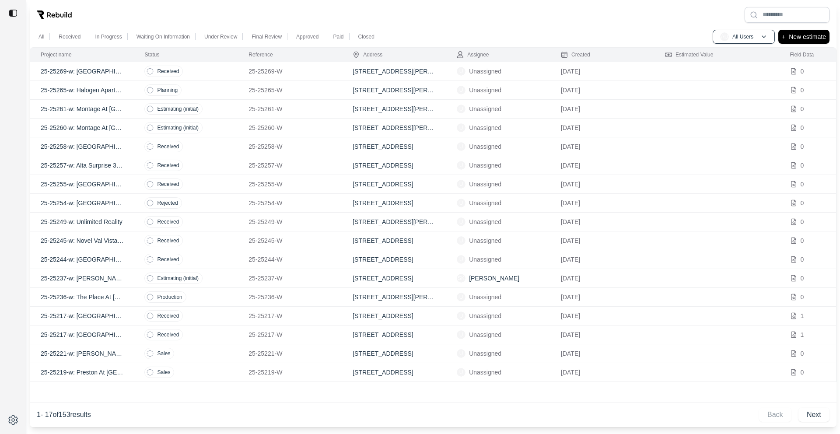
click at [231, 316] on td "Received" at bounding box center [186, 316] width 104 height 19
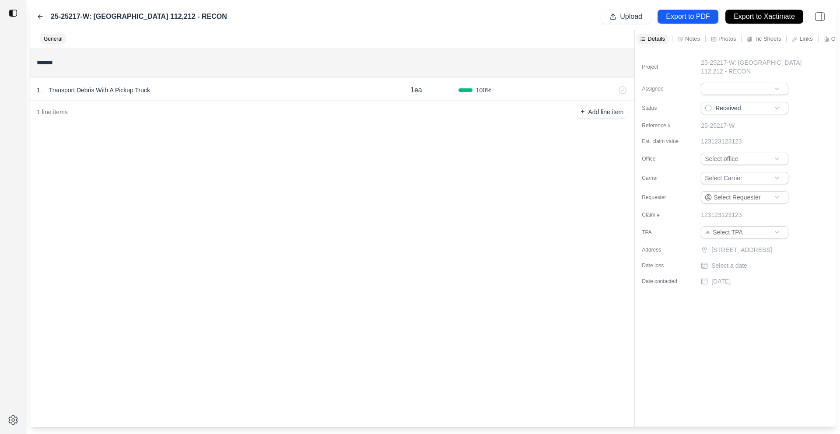
click at [39, 15] on icon at bounding box center [40, 16] width 7 height 7
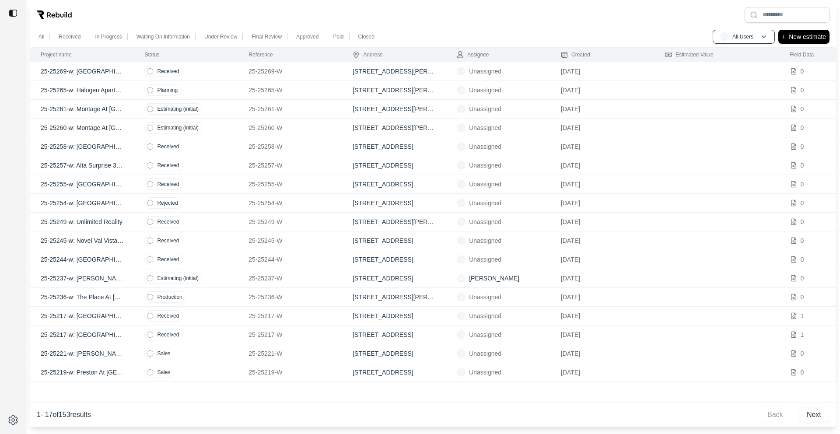
click at [228, 299] on td "Production" at bounding box center [186, 297] width 104 height 19
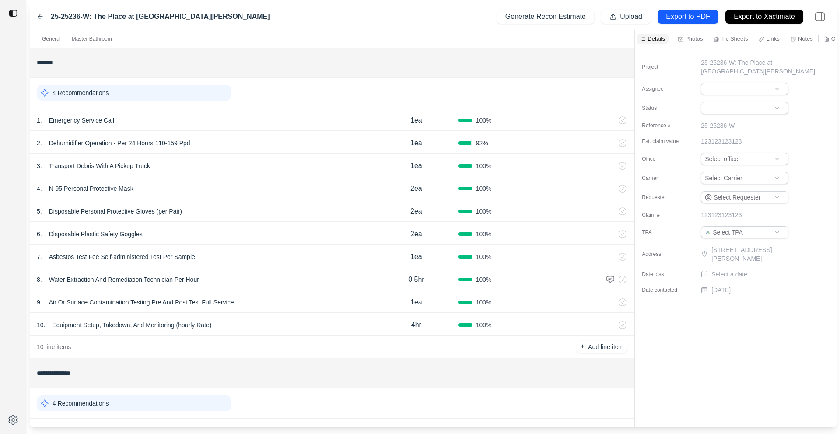
scroll to position [165, 0]
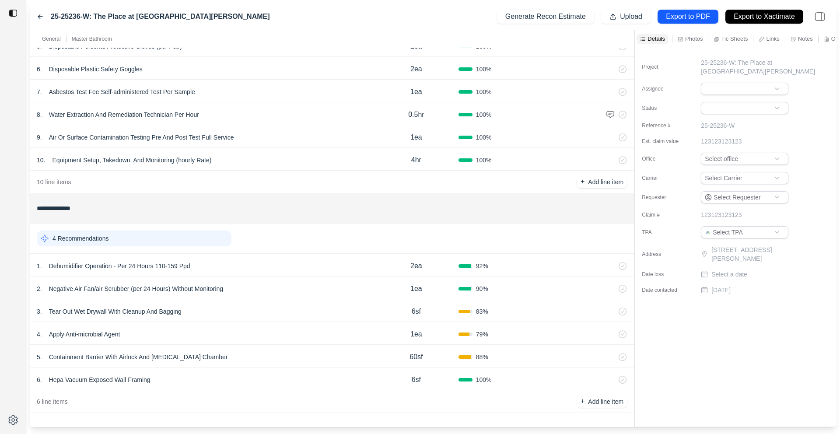
click at [236, 333] on div "4 . Apply Anti-microbial Agent" at bounding box center [205, 334] width 337 height 12
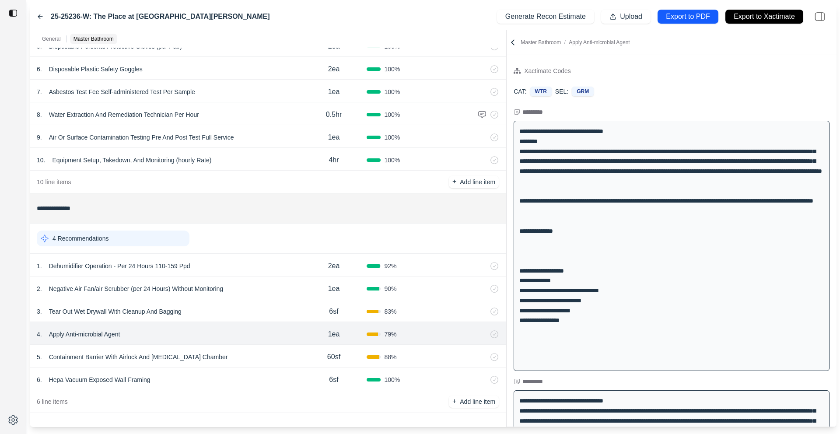
click at [508, 144] on div "**********" at bounding box center [433, 228] width 807 height 397
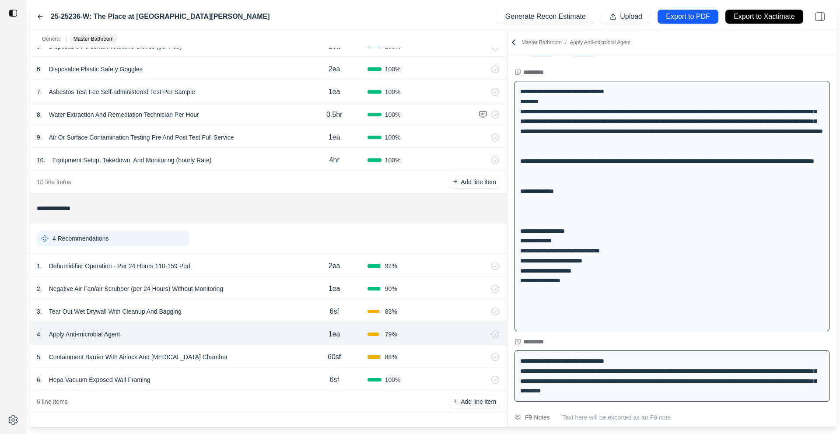
scroll to position [38, 0]
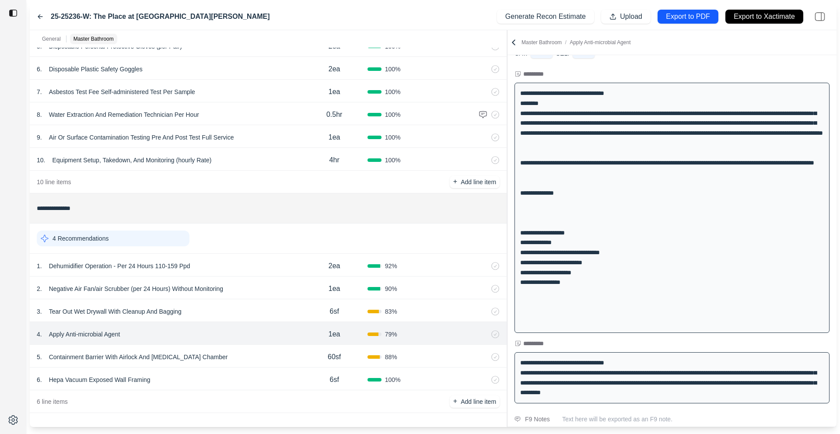
click at [270, 352] on div "5 . Containment Barrier With Airlock And [MEDICAL_DATA] Chamber" at bounding box center [169, 357] width 265 height 12
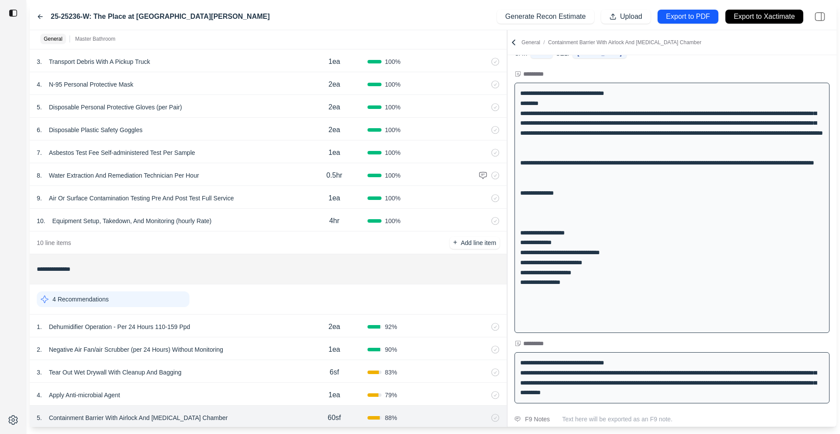
scroll to position [165, 0]
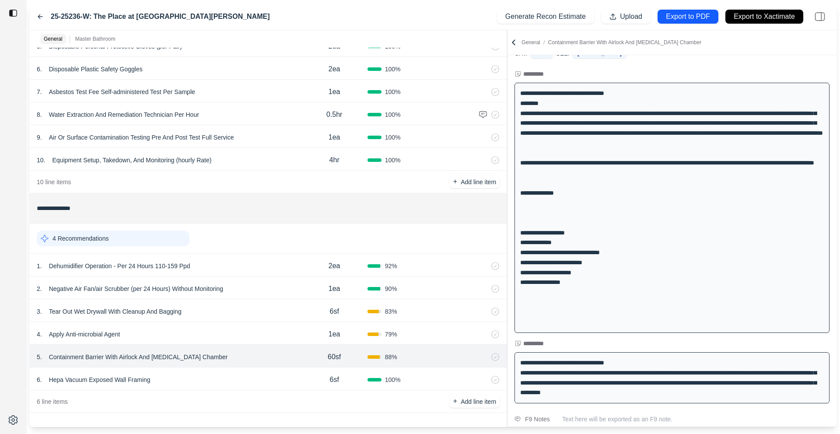
click at [245, 261] on div "1 . Dehumidifier Operation - Per 24 Hours 110-159 Ppd" at bounding box center [169, 266] width 265 height 12
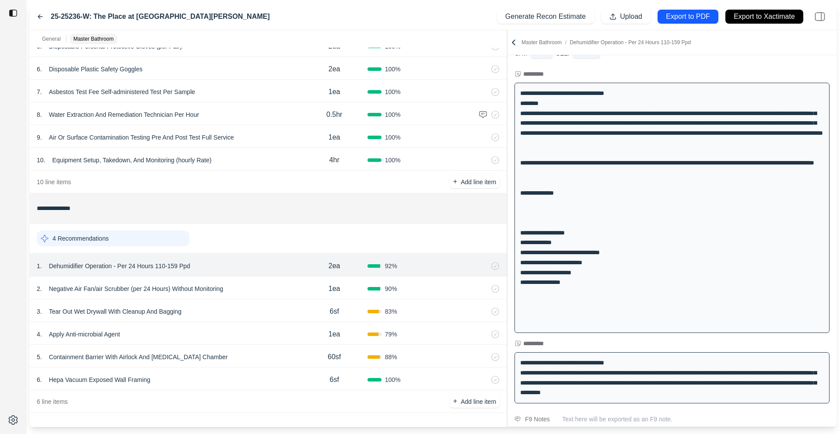
click at [261, 296] on div "2 . Negative Air Fan/air Scrubber (per 24 Hours) Without Monitoring 1ea 90 %" at bounding box center [268, 288] width 477 height 23
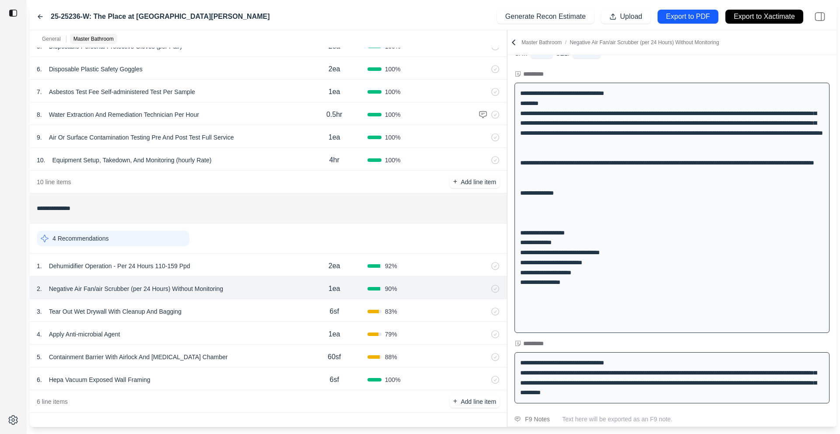
click at [262, 315] on div "3 . Tear Out Wet Drywall With Cleanup And Bagging" at bounding box center [169, 311] width 265 height 12
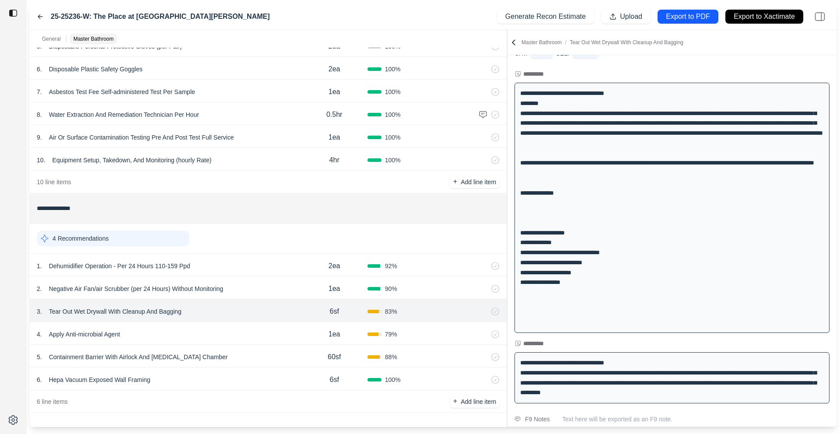
click at [261, 287] on div "2 . Negative Air Fan/air Scrubber (per 24 Hours) Without Monitoring" at bounding box center [169, 289] width 265 height 12
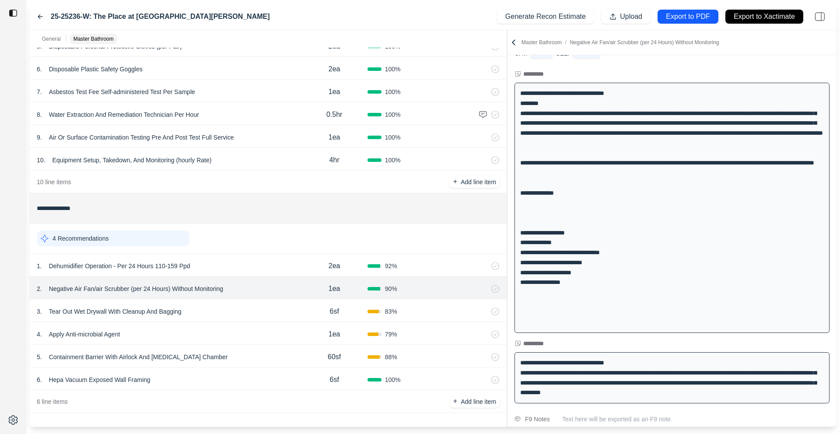
click at [274, 347] on div "5 . Containment Barrier With Airlock And [MEDICAL_DATA] Chamber 60sf 88 %" at bounding box center [268, 356] width 477 height 23
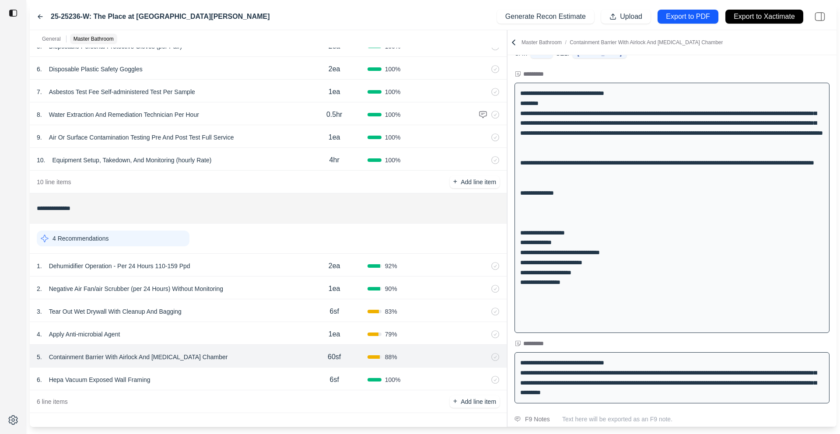
click at [38, 15] on icon at bounding box center [40, 16] width 7 height 7
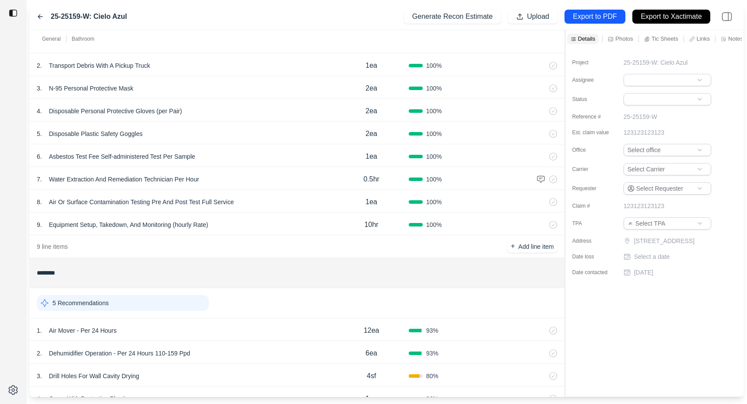
scroll to position [126, 0]
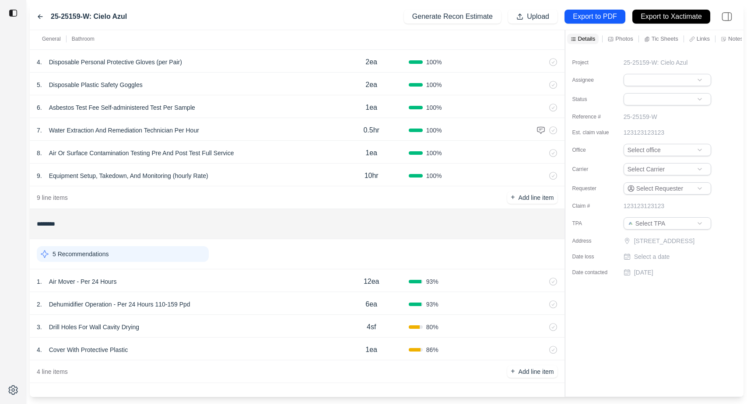
click at [197, 276] on div "1 . Air Mover - Per 24 Hours" at bounding box center [186, 282] width 298 height 12
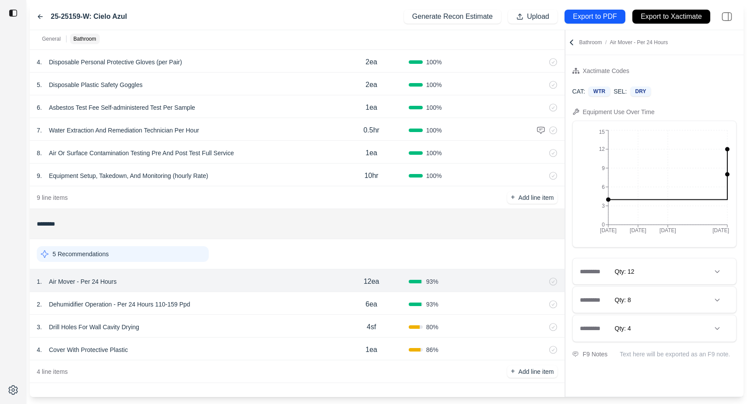
click at [258, 355] on div "4 . Cover With Protective Plastic" at bounding box center [186, 350] width 298 height 12
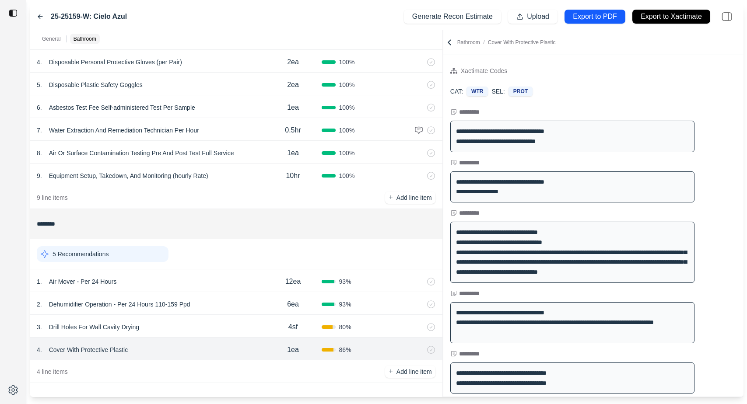
click at [443, 53] on div at bounding box center [443, 213] width 0 height 367
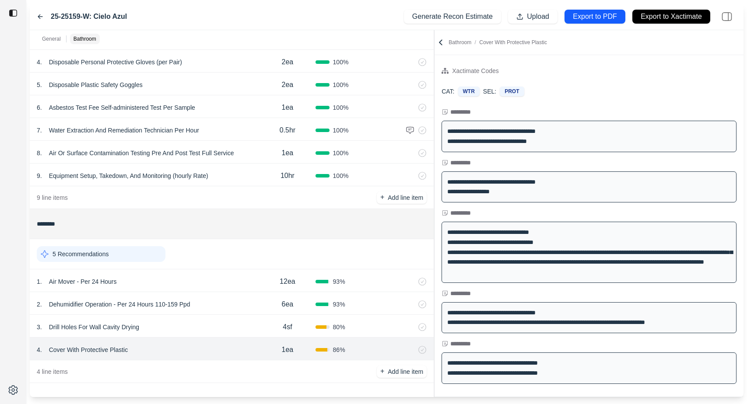
scroll to position [22, 0]
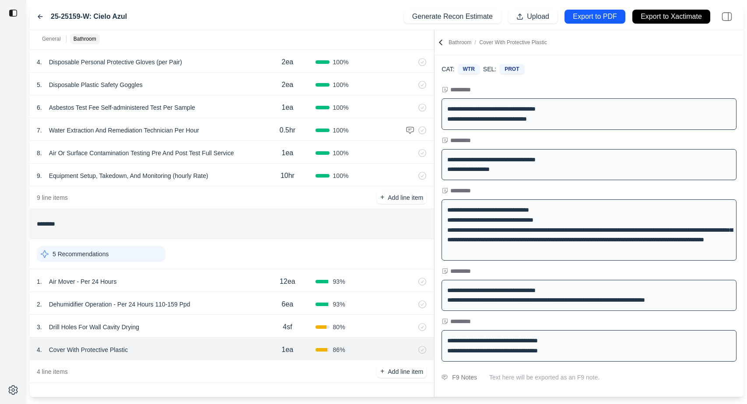
click at [191, 276] on div "1 . Air Mover - Per 24 Hours" at bounding box center [148, 282] width 223 height 12
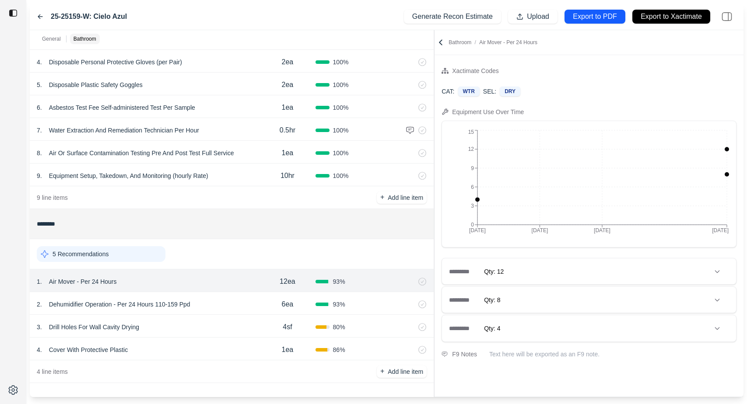
scroll to position [0, 0]
click at [40, 18] on icon at bounding box center [40, 16] width 7 height 7
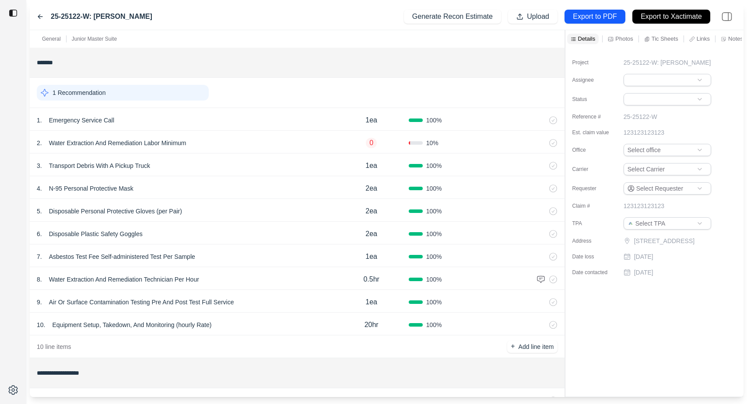
scroll to position [74, 0]
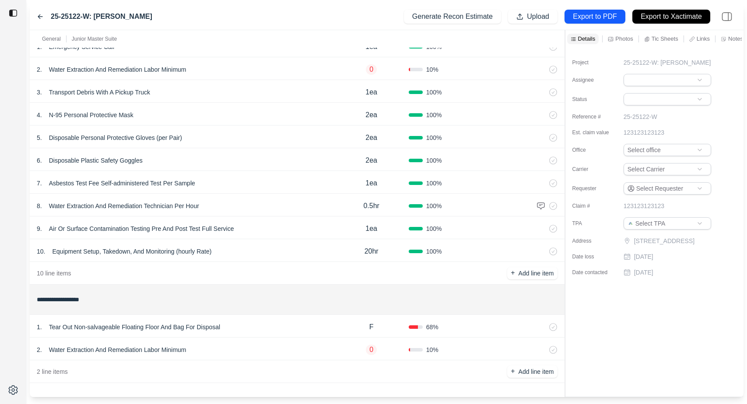
click at [294, 336] on div "1 . Tear Out Non-salvageable Floating Floor And Bag For Disposal F 68 %" at bounding box center [297, 326] width 535 height 23
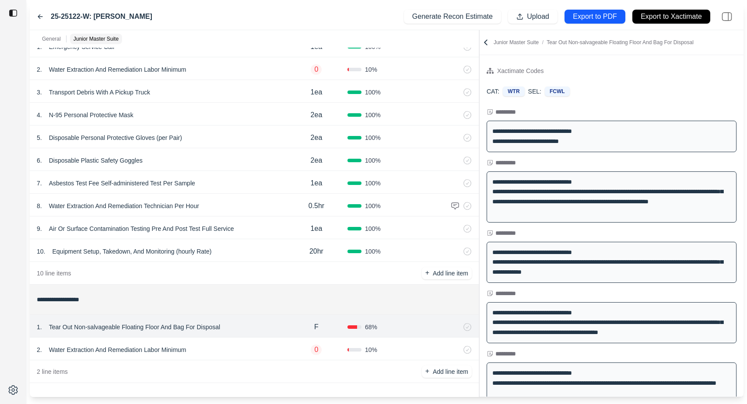
click at [479, 154] on div at bounding box center [479, 213] width 0 height 367
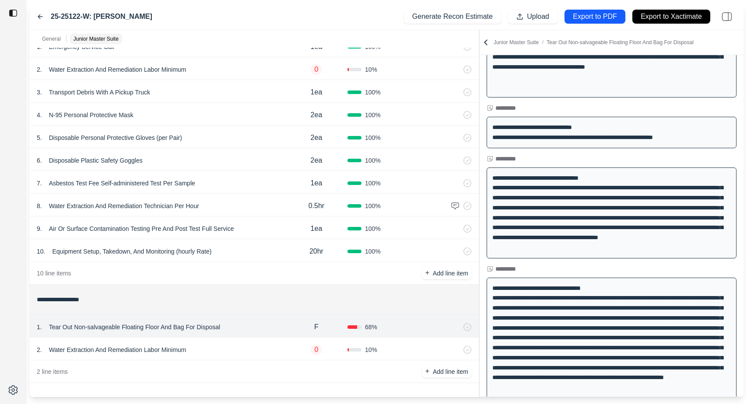
scroll to position [744, 0]
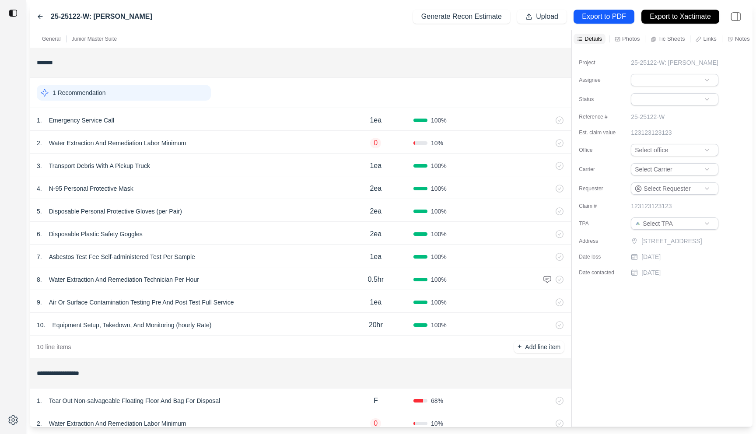
scroll to position [44, 0]
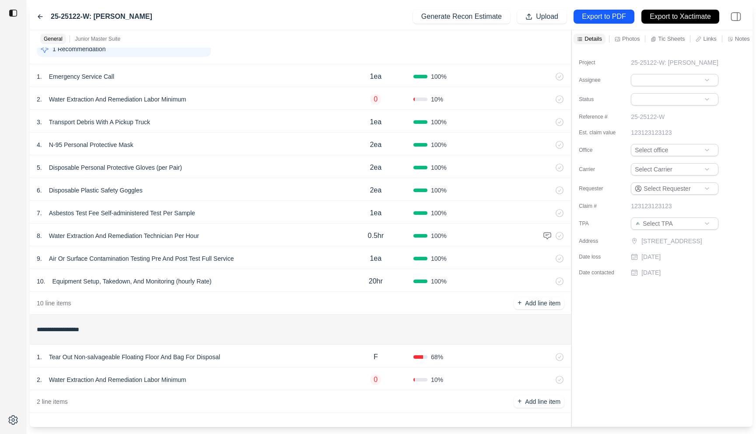
click at [274, 355] on div "1 . Tear Out Non-salvageable Floating Floor And Bag For Disposal" at bounding box center [187, 357] width 301 height 12
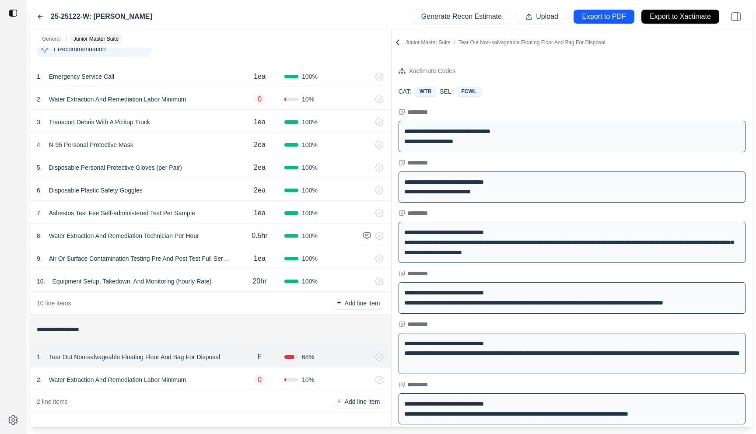
click at [209, 118] on div "**********" at bounding box center [391, 228] width 723 height 397
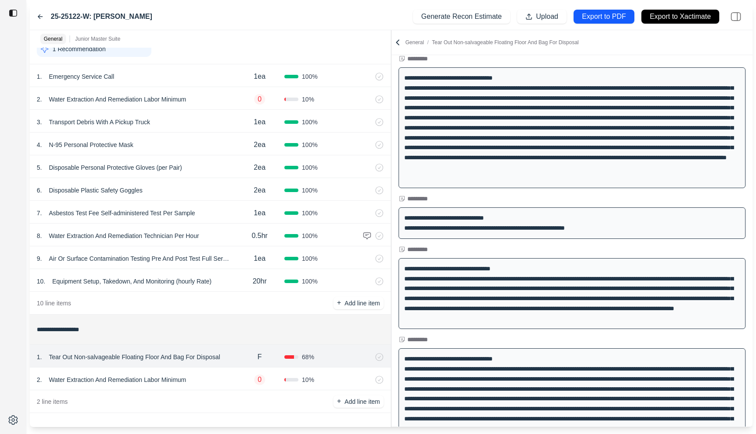
click at [210, 382] on div "2 . Water Extraction And Remediation Labor Minimum" at bounding box center [136, 380] width 198 height 12
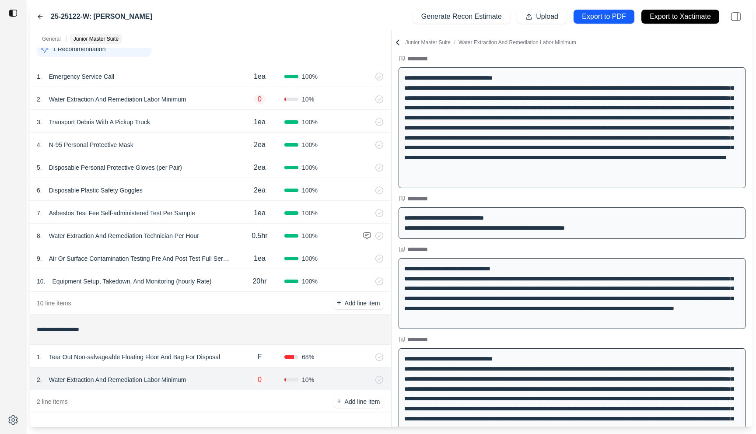
click at [231, 356] on div "1 . Tear Out Non-salvageable Floating Floor And Bag For Disposal" at bounding box center [136, 357] width 198 height 12
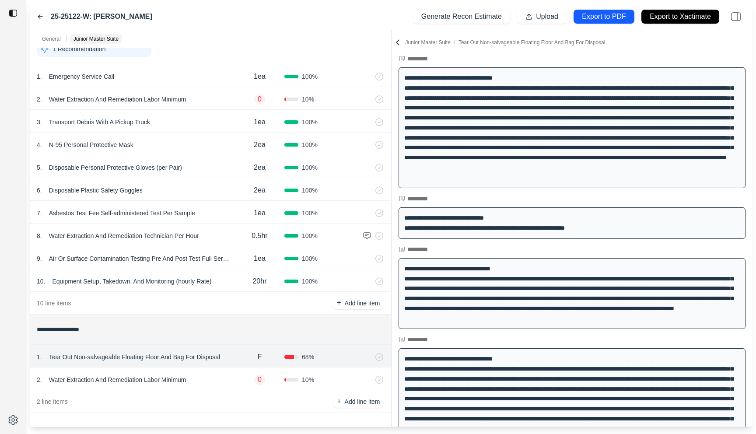
scroll to position [0, 0]
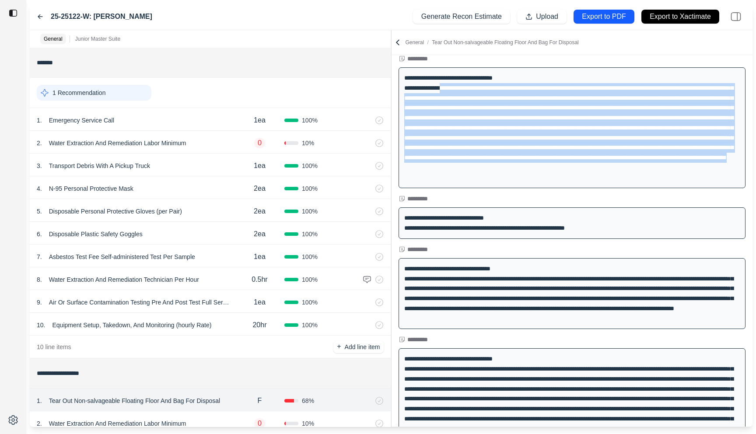
drag, startPoint x: 447, startPoint y: 91, endPoint x: 672, endPoint y: 188, distance: 245.0
click at [672, 188] on div at bounding box center [572, 127] width 347 height 121
click at [674, 183] on div at bounding box center [572, 127] width 347 height 121
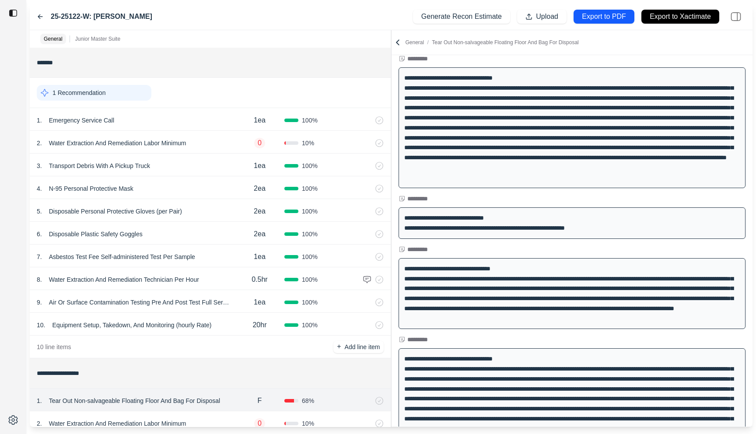
click at [623, 193] on div "**********" at bounding box center [572, 1] width 361 height 904
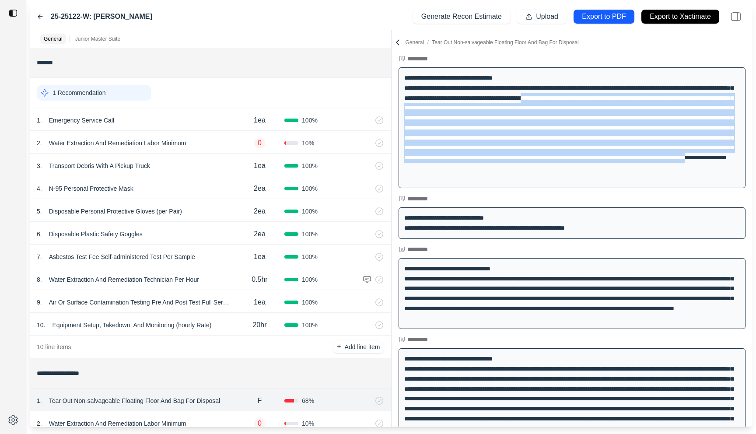
drag, startPoint x: 624, startPoint y: 181, endPoint x: 624, endPoint y: 98, distance: 83.1
click at [624, 98] on div at bounding box center [572, 127] width 347 height 121
drag, startPoint x: 624, startPoint y: 98, endPoint x: 664, endPoint y: 188, distance: 98.5
click at [664, 188] on div at bounding box center [572, 127] width 347 height 121
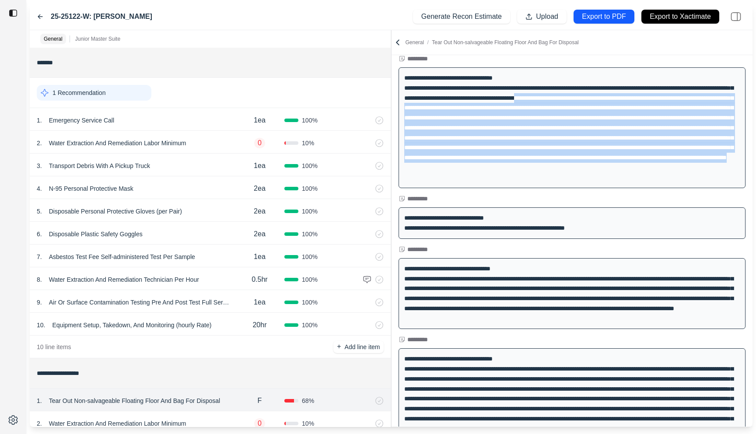
click at [664, 188] on div at bounding box center [572, 127] width 347 height 121
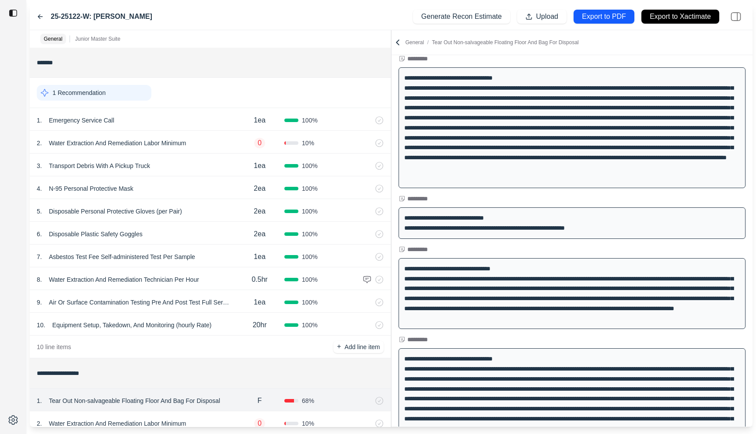
scroll to position [616, 0]
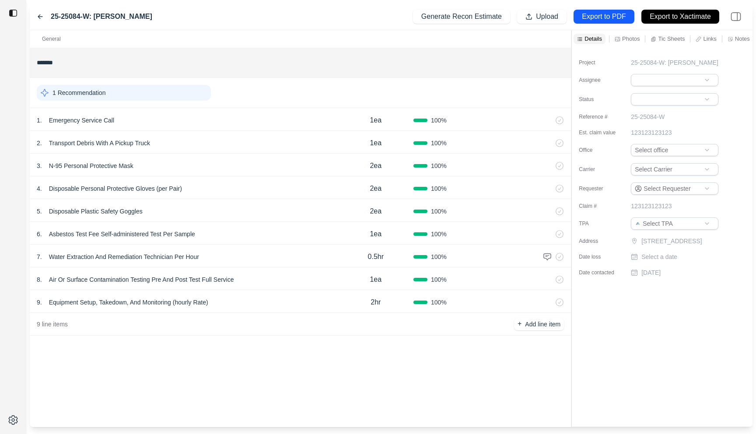
click at [251, 191] on div "4 . Disposable Personal Protective Gloves (per Pair)" at bounding box center [187, 188] width 301 height 12
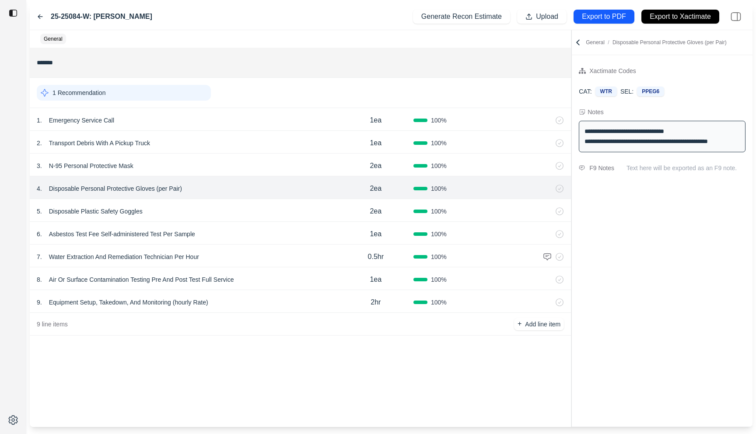
click at [201, 126] on div "1 . Emergency Service Call" at bounding box center [187, 120] width 301 height 12
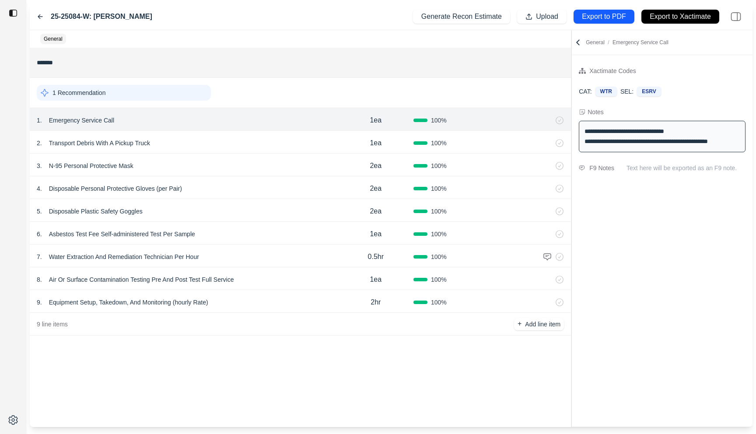
click at [577, 39] on icon at bounding box center [578, 42] width 9 height 9
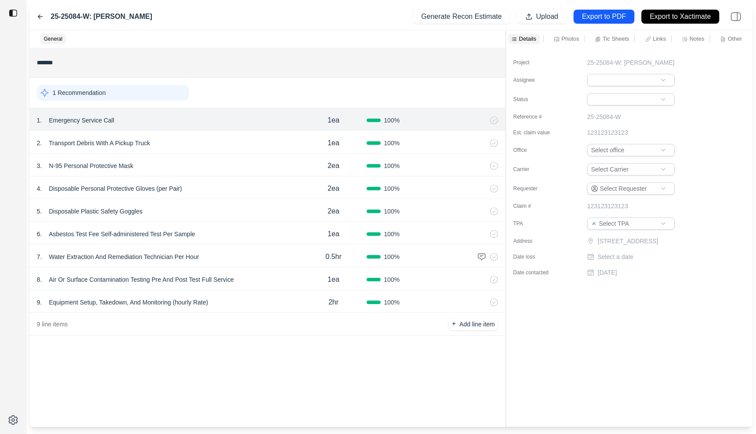
click at [507, 47] on div "General ******* 1 Recommendation 1 . Emergency Service Call 1ea 100 % 2 . Trans…" at bounding box center [391, 228] width 723 height 397
